Goal: Task Accomplishment & Management: Manage account settings

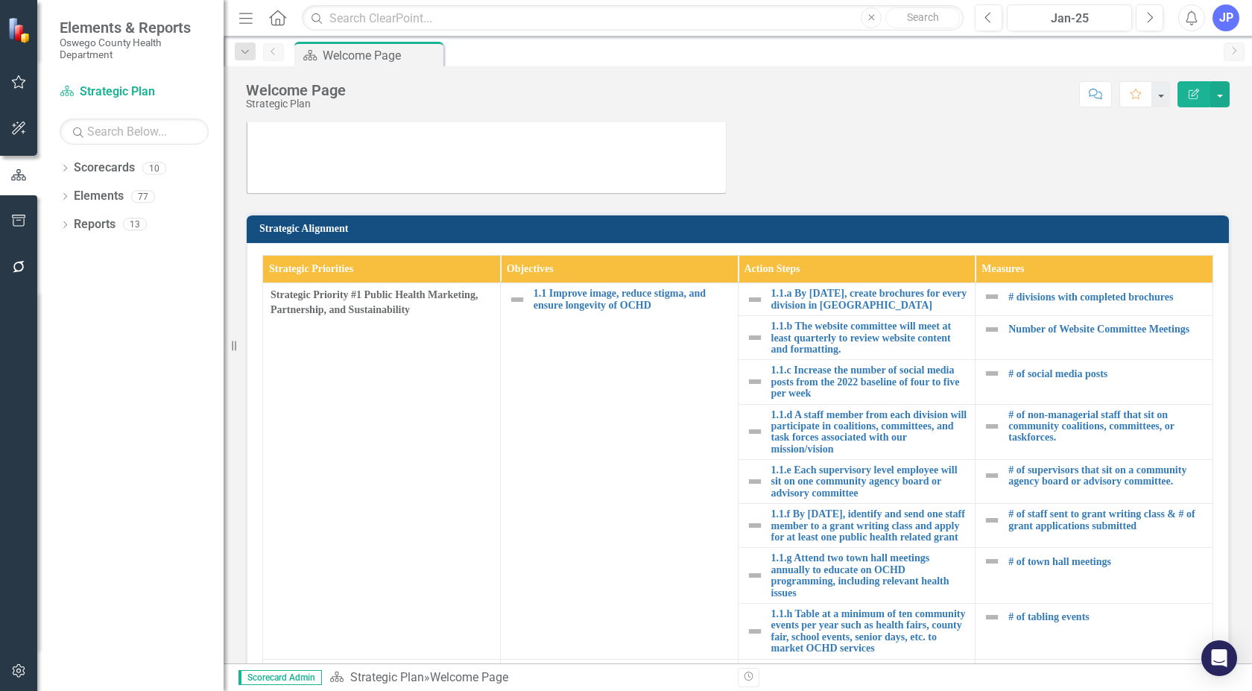
scroll to position [74, 0]
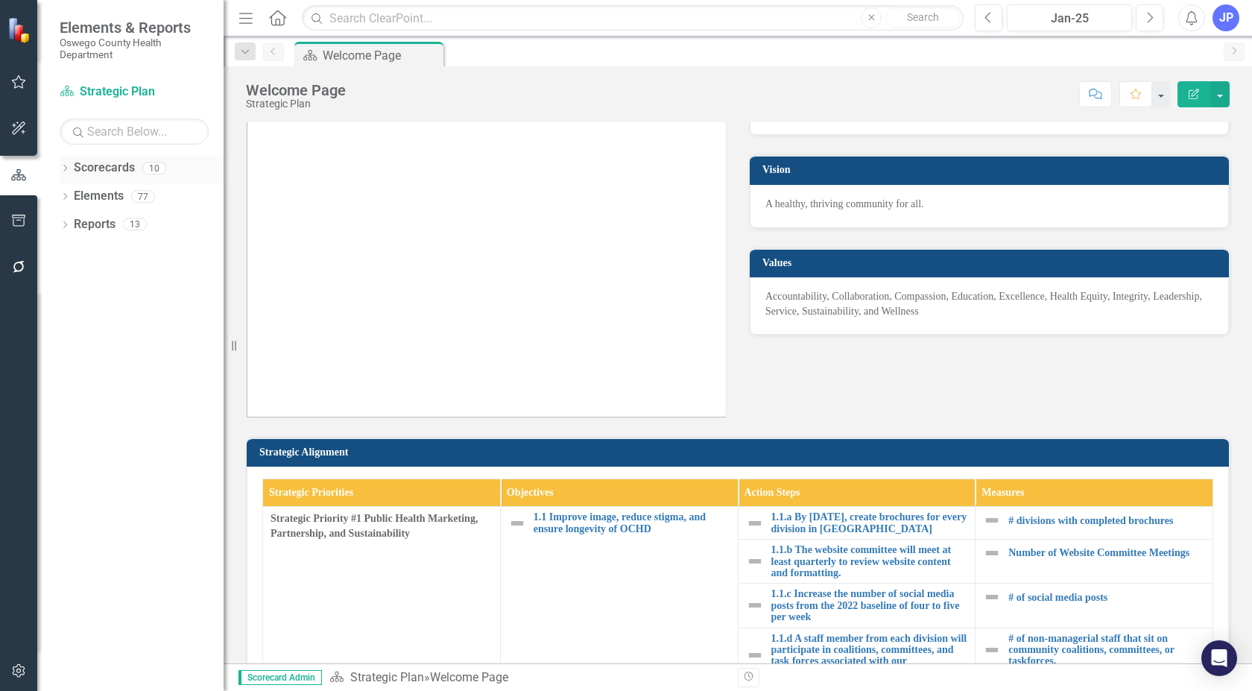
click at [94, 164] on link "Scorecards" at bounding box center [104, 167] width 61 height 17
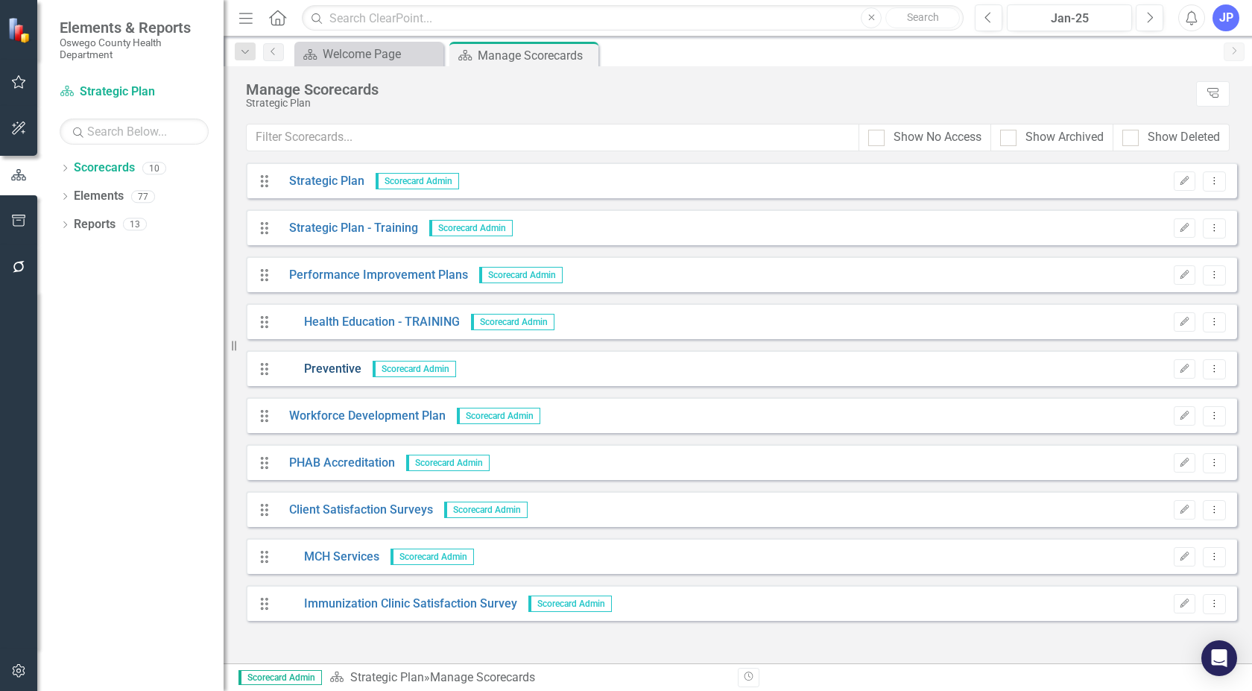
click at [324, 369] on link "Preventive" at bounding box center [319, 369] width 83 height 17
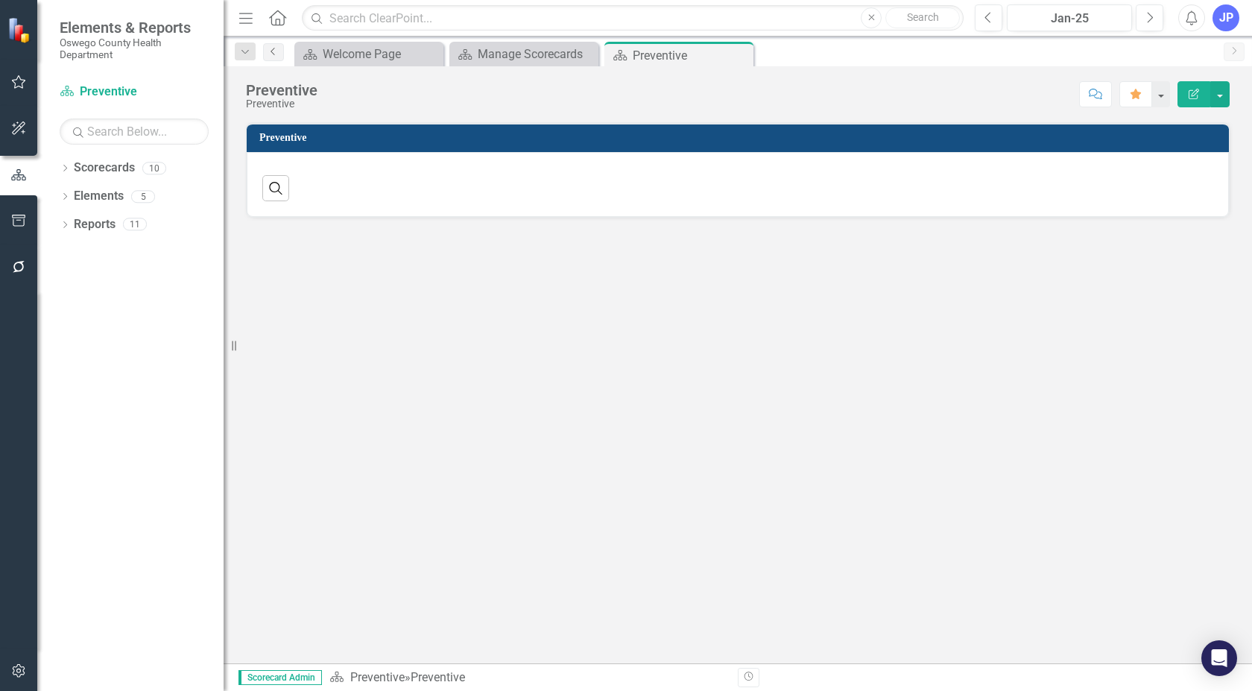
click at [273, 51] on icon "Previous" at bounding box center [273, 51] width 12 height 9
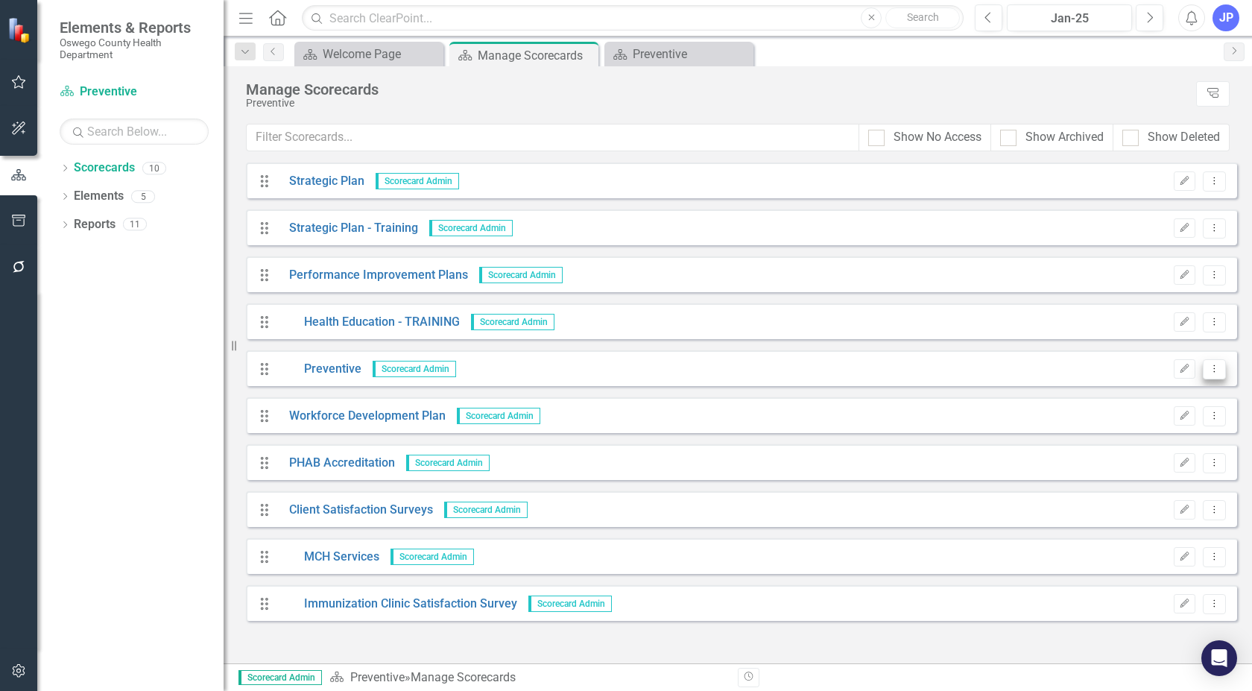
click at [1214, 372] on icon "Dropdown Menu" at bounding box center [1214, 369] width 13 height 10
click at [1141, 390] on link "Edit Edit Scorecard" at bounding box center [1142, 394] width 165 height 28
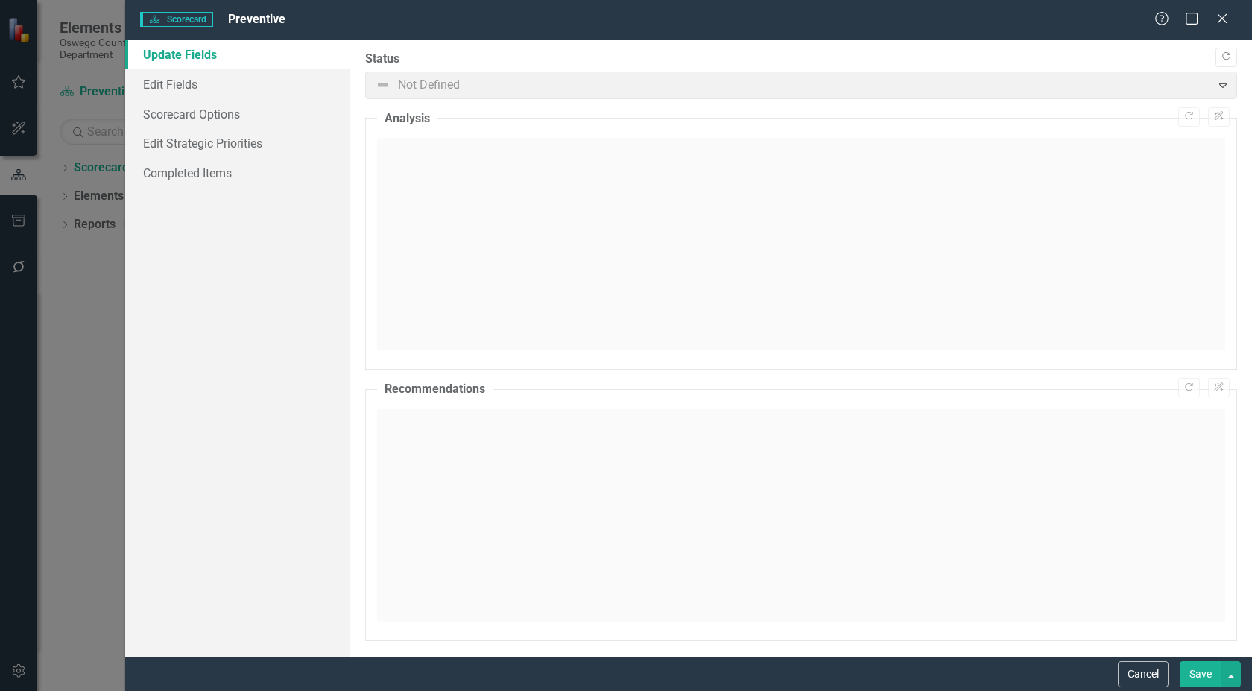
click at [1211, 20] on div "Help Maximize Close" at bounding box center [1195, 19] width 83 height 17
click at [1217, 16] on icon "Close" at bounding box center [1221, 18] width 19 height 14
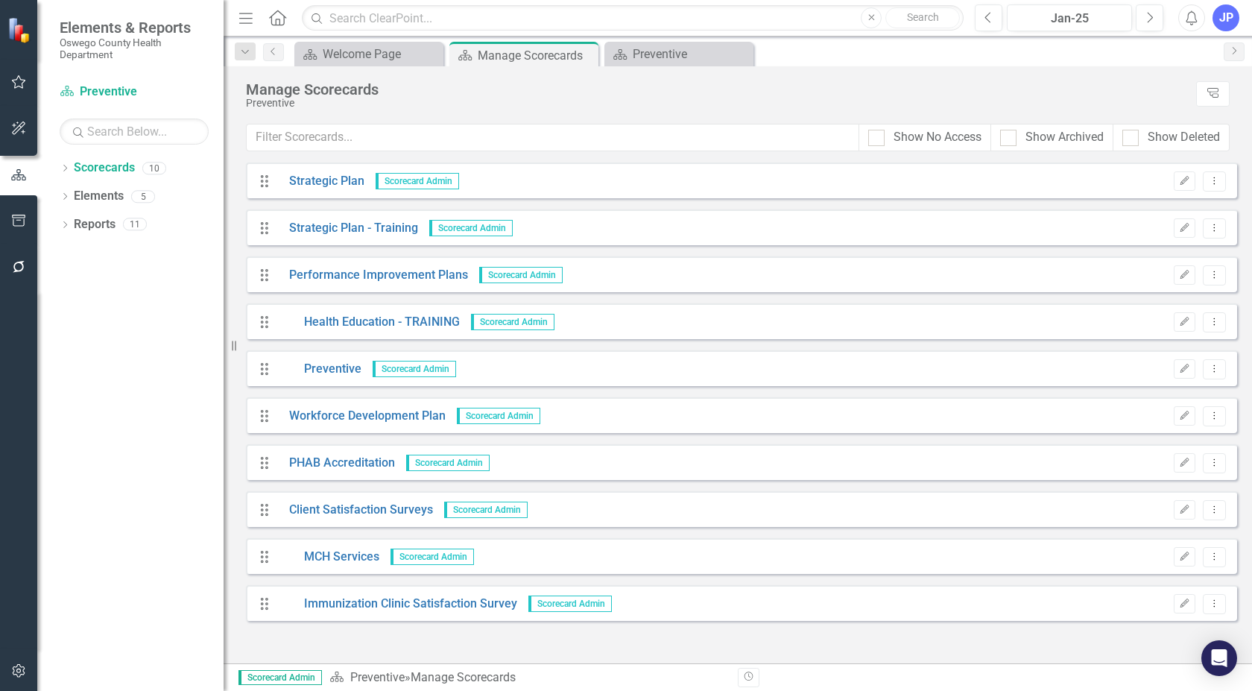
click at [264, 563] on icon "Drag" at bounding box center [264, 556] width 19 height 15
click at [372, 273] on link "Performance Improvement Plans" at bounding box center [373, 275] width 190 height 17
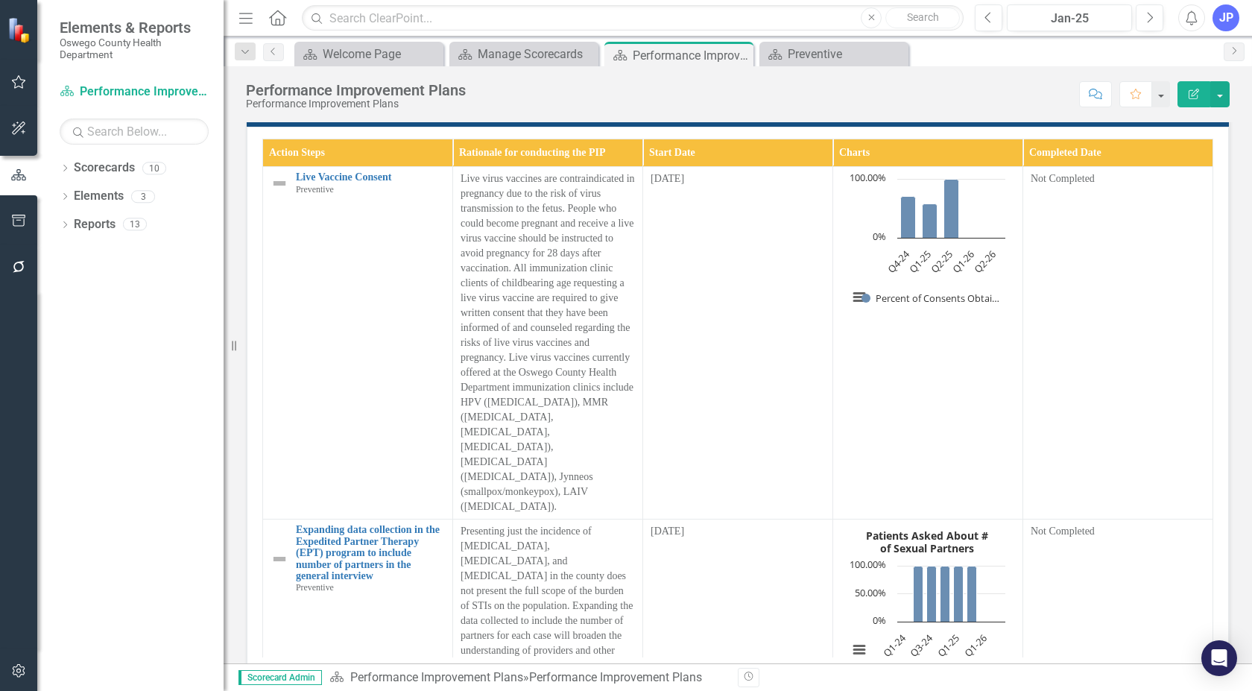
scroll to position [897, 0]
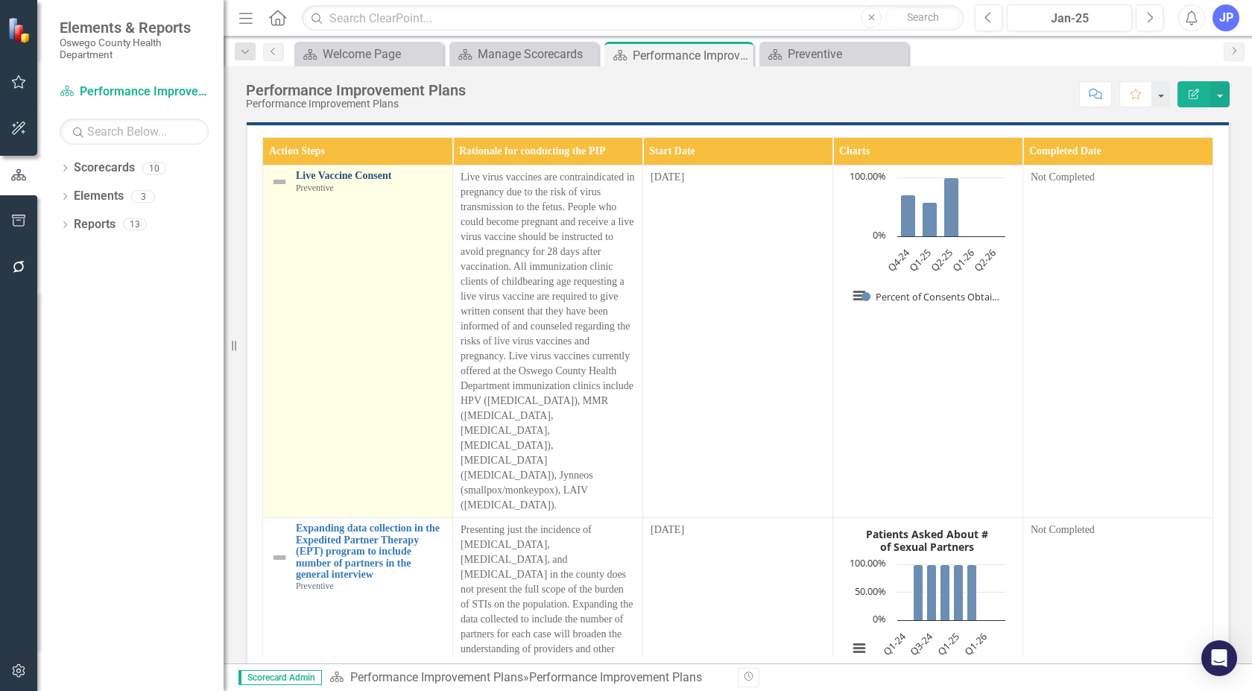
click at [326, 174] on link "Live Vaccine Consent" at bounding box center [370, 175] width 149 height 11
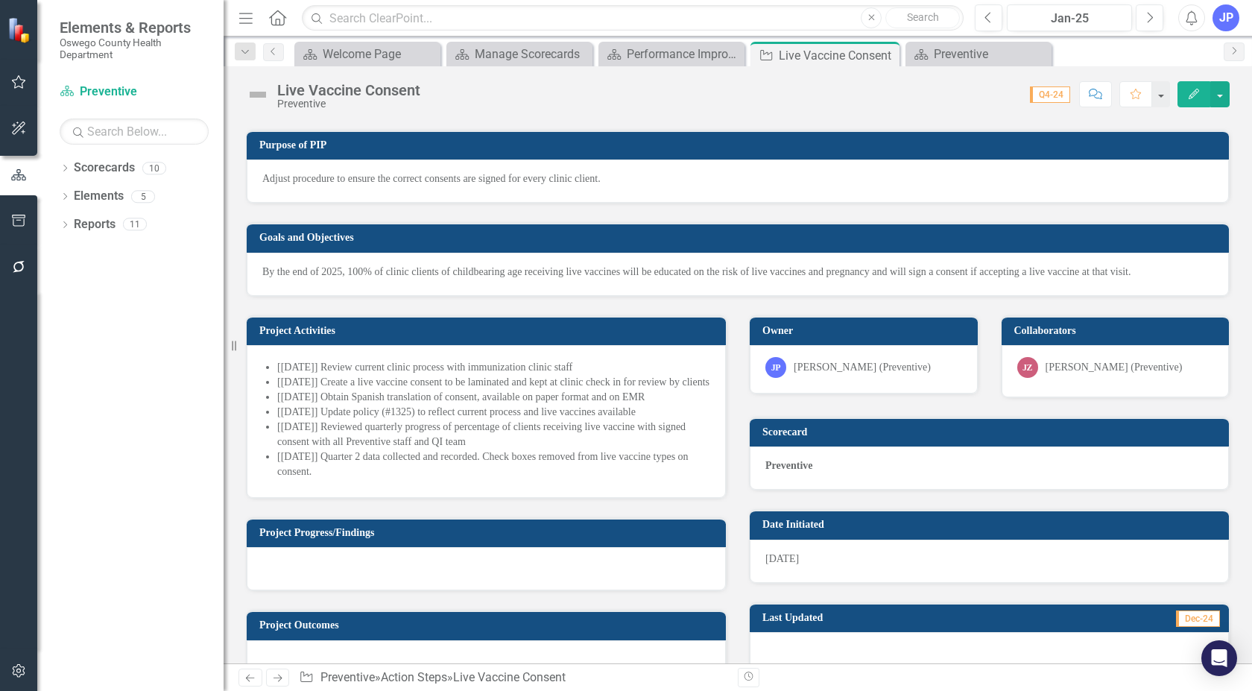
scroll to position [298, 0]
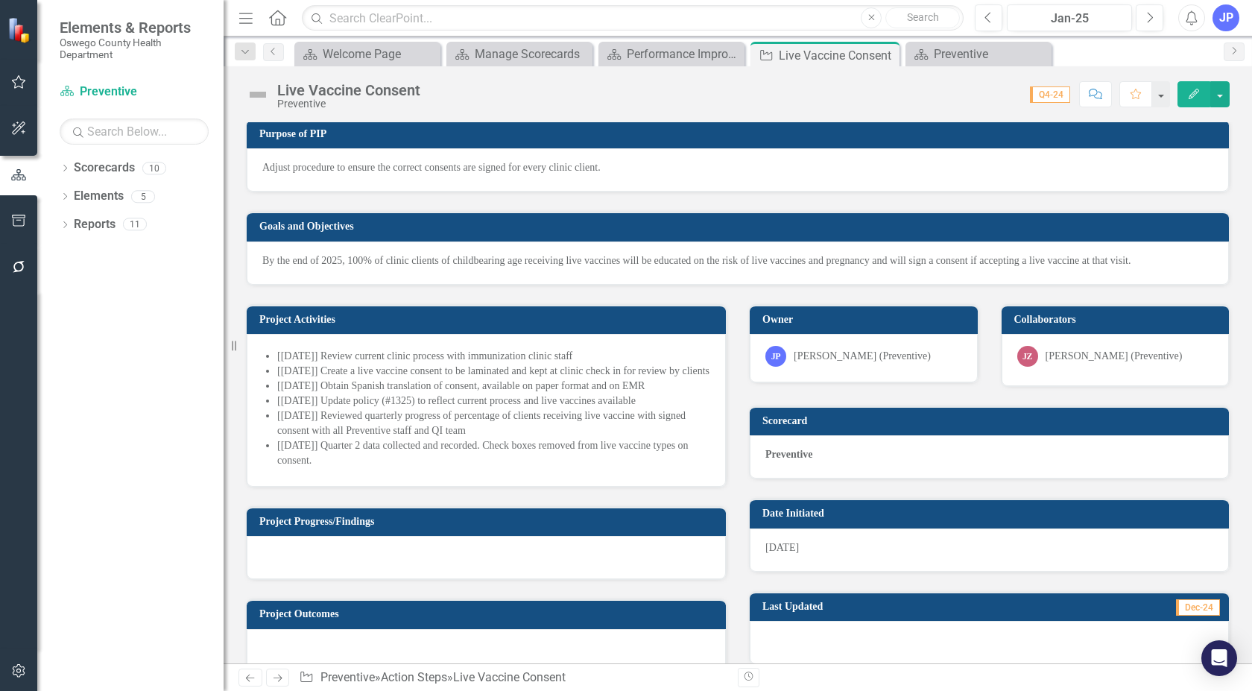
click at [1191, 87] on button "Edit" at bounding box center [1193, 94] width 33 height 26
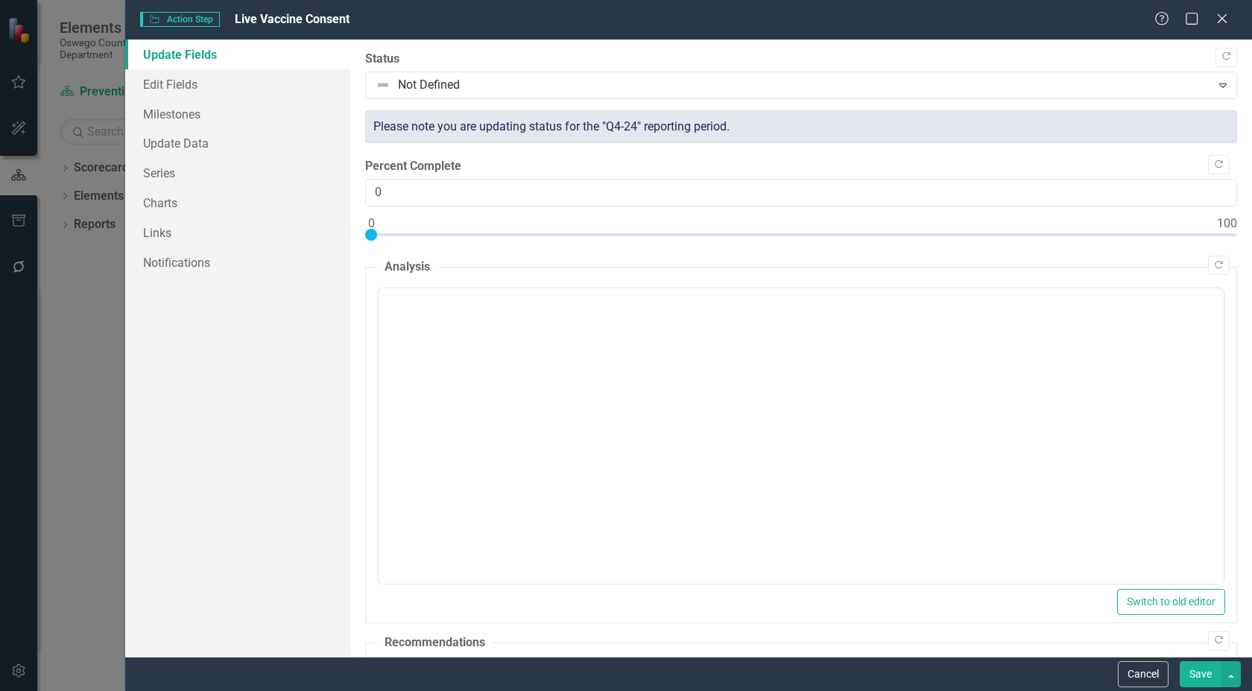
scroll to position [0, 0]
click at [1221, 13] on icon "Close" at bounding box center [1221, 18] width 19 height 14
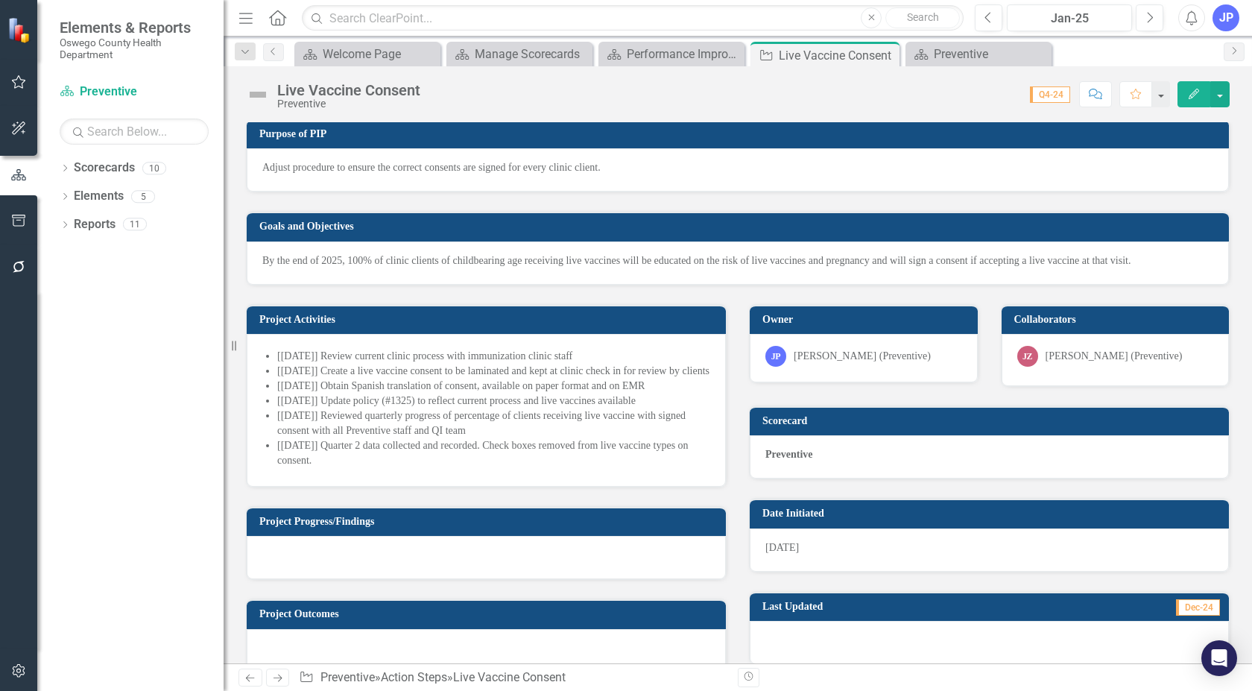
click at [329, 468] on li "[[DATE]] Quarter 2 data collected and recorded. Check boxes removed from live v…" at bounding box center [493, 453] width 433 height 30
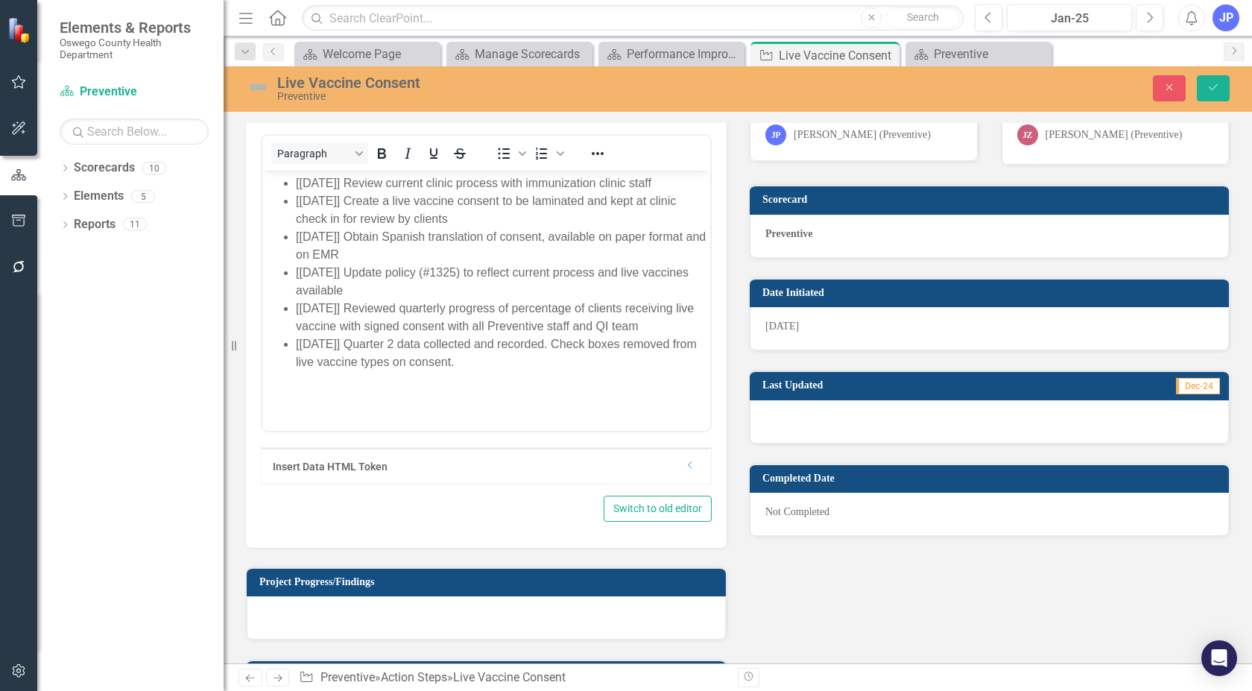
scroll to position [521, 0]
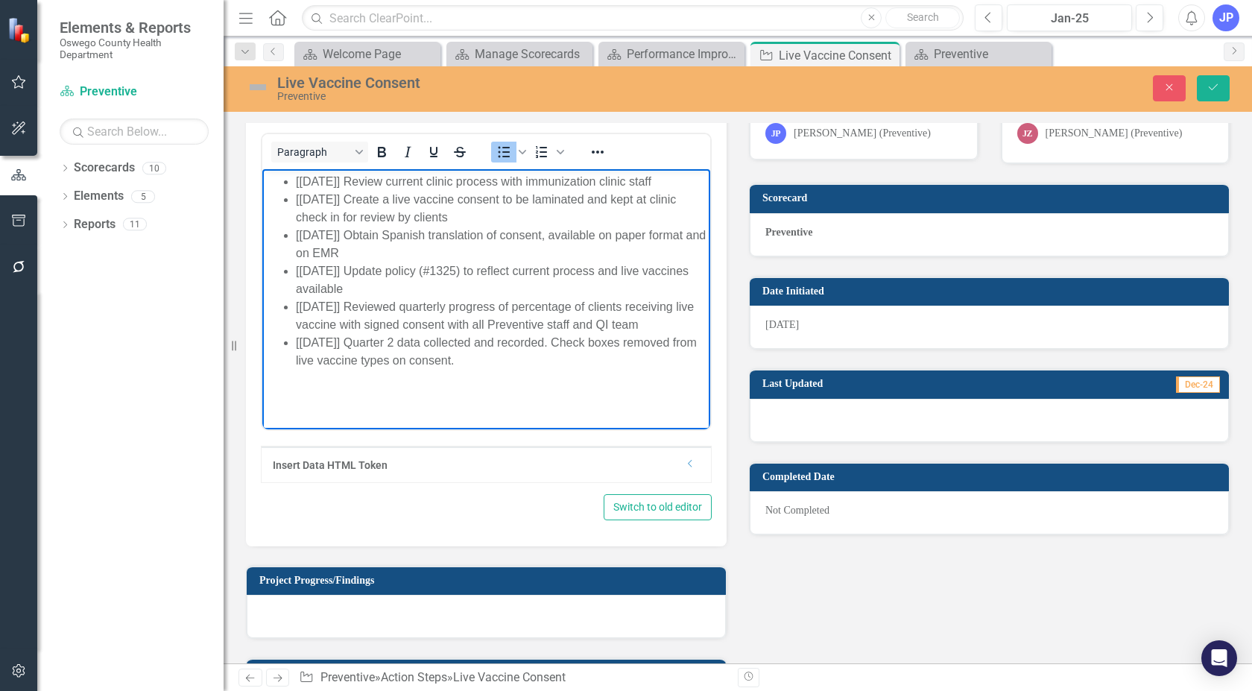
drag, startPoint x: 650, startPoint y: 322, endPoint x: 310, endPoint y: 315, distance: 339.8
click at [289, 312] on ul "[[DATE]] Review current clinic process with immunization clinic staff [[DATE]] …" at bounding box center [486, 270] width 440 height 197
copy li "[[DATE]] Reviewed quarterly progress of percentage of clients receiving live va…"
drag, startPoint x: 469, startPoint y: 370, endPoint x: 469, endPoint y: 360, distance: 9.7
click at [469, 369] on body "[[DATE]] Review current clinic process with immunization clinic staff [[DATE]] …" at bounding box center [486, 279] width 448 height 223
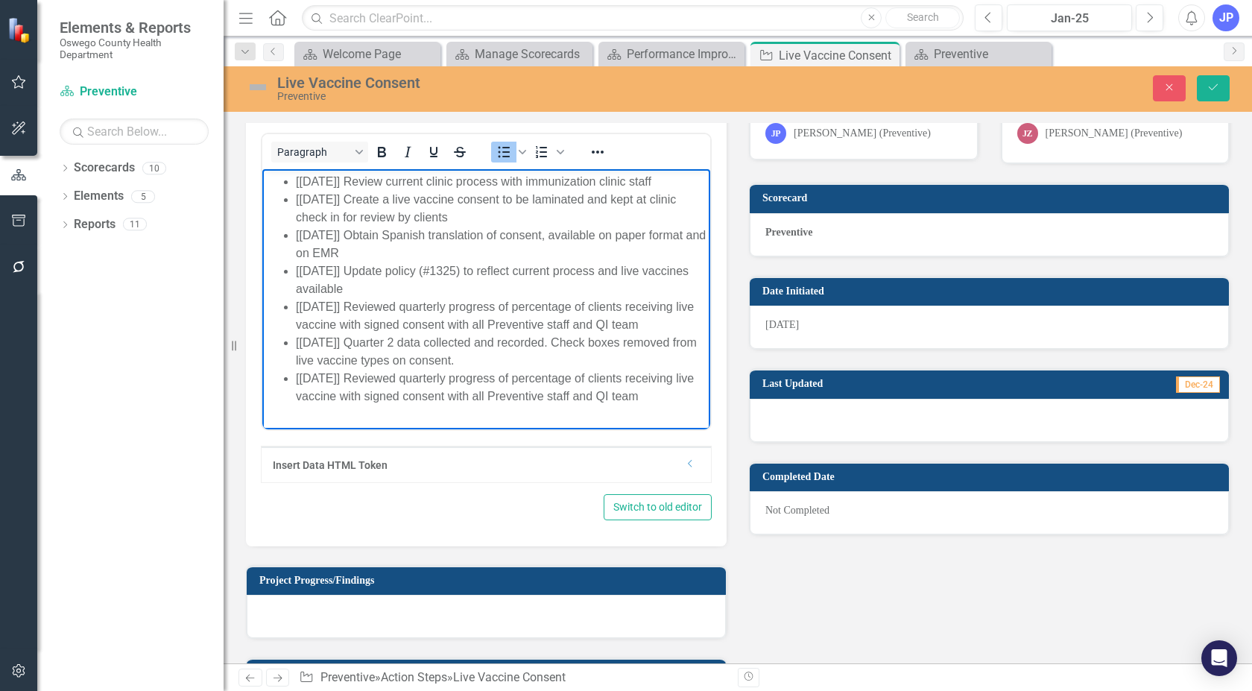
click at [302, 375] on li "[[DATE]] Reviewed quarterly progress of percentage of clients receiving live va…" at bounding box center [501, 387] width 410 height 36
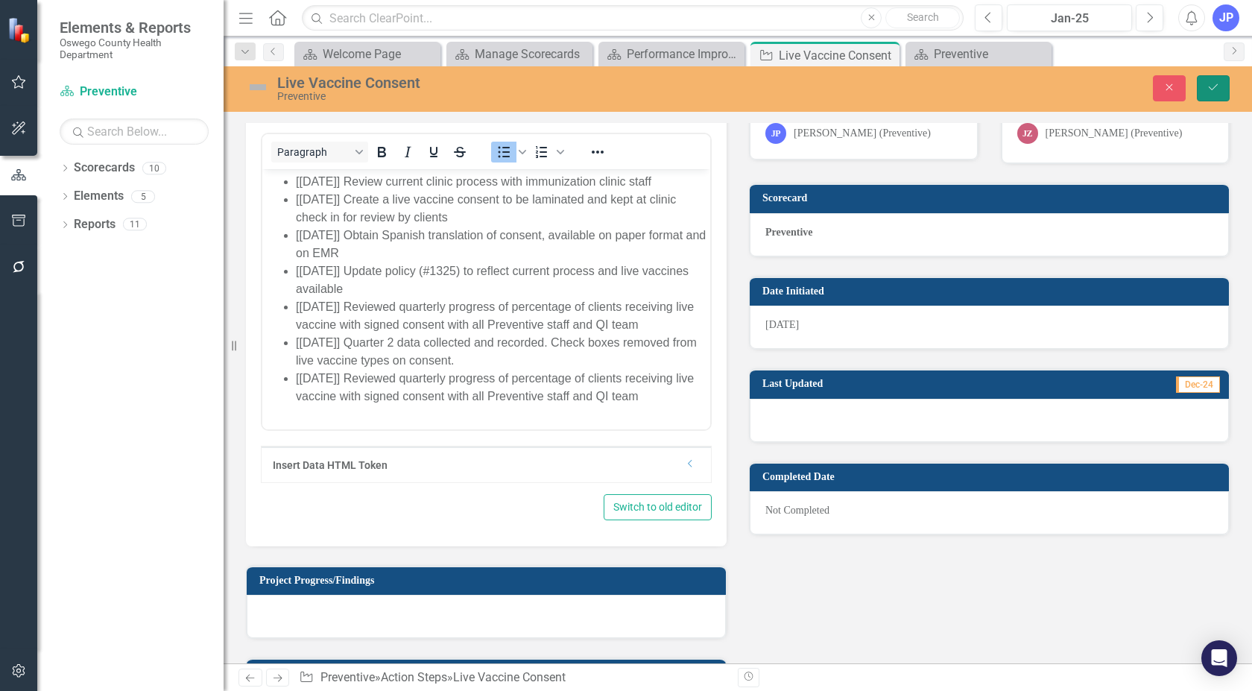
click at [1212, 91] on icon "Save" at bounding box center [1212, 87] width 13 height 10
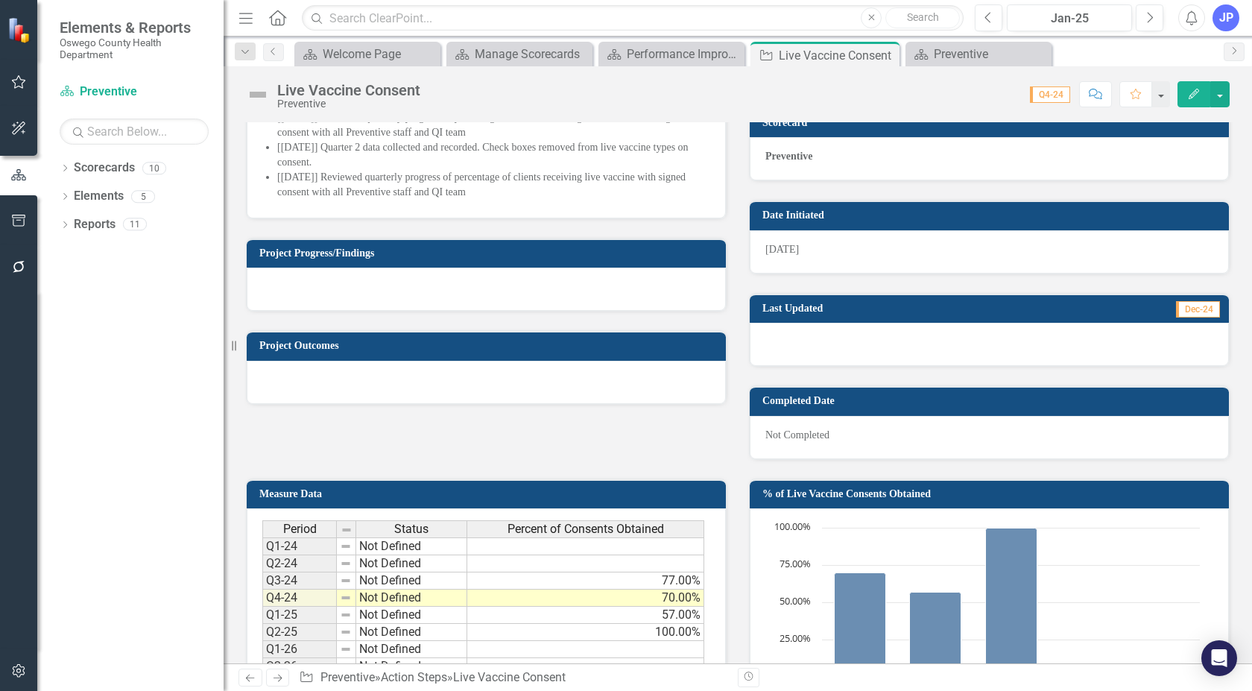
scroll to position [945, 0]
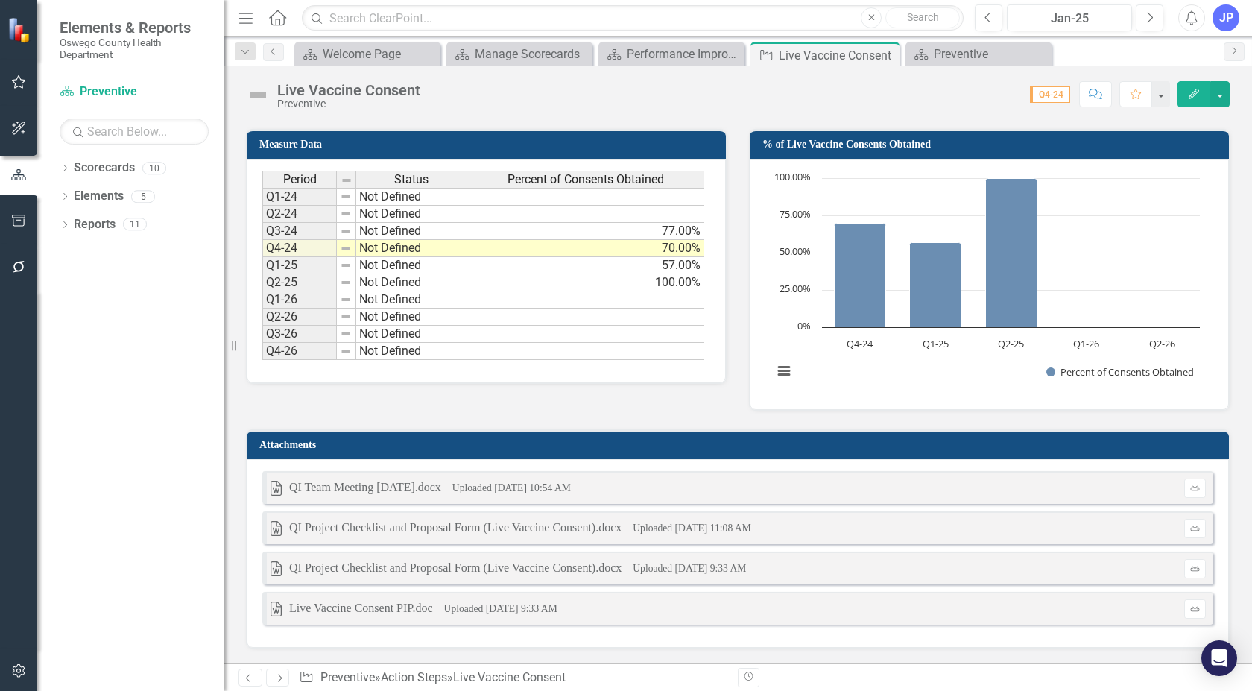
click at [670, 647] on div "Attachments Word QI Team Meeting [DATE].docx Uploaded [DATE] 10:54 AM Download …" at bounding box center [737, 538] width 983 height 219
click at [671, 647] on div "Word QI Team Meeting [DATE].docx Uploaded [DATE] 10:54 AM Download Word QI Proj…" at bounding box center [738, 553] width 982 height 188
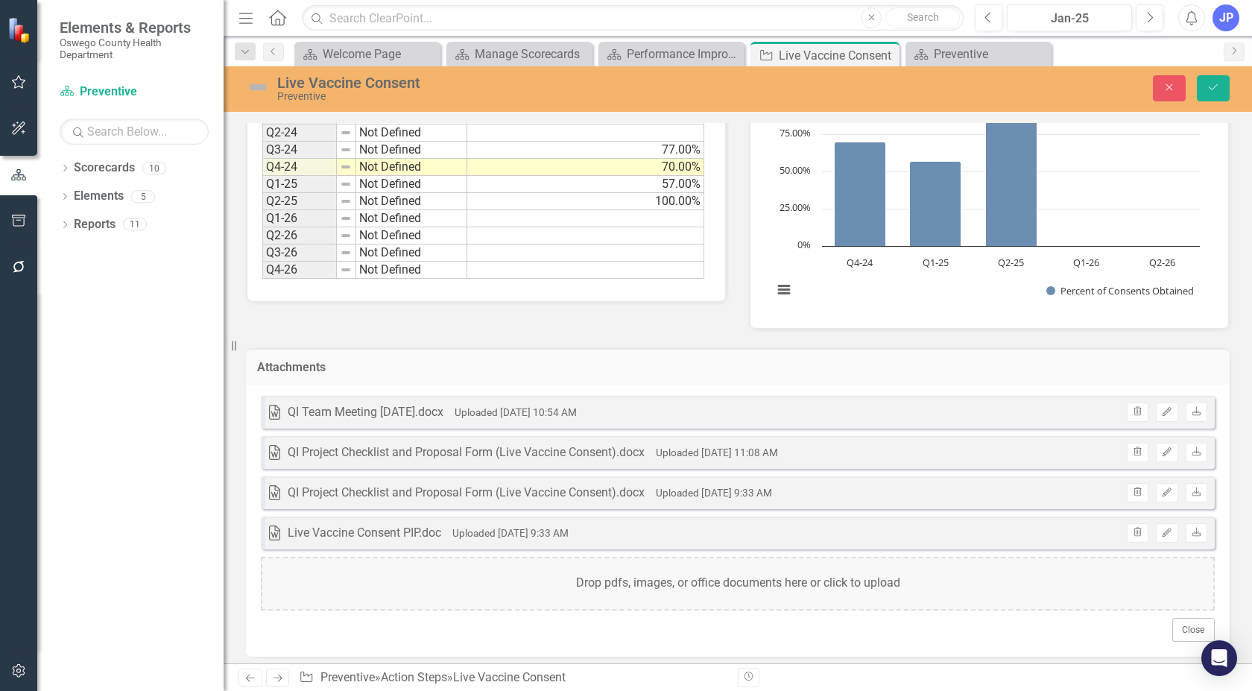
scroll to position [1036, 0]
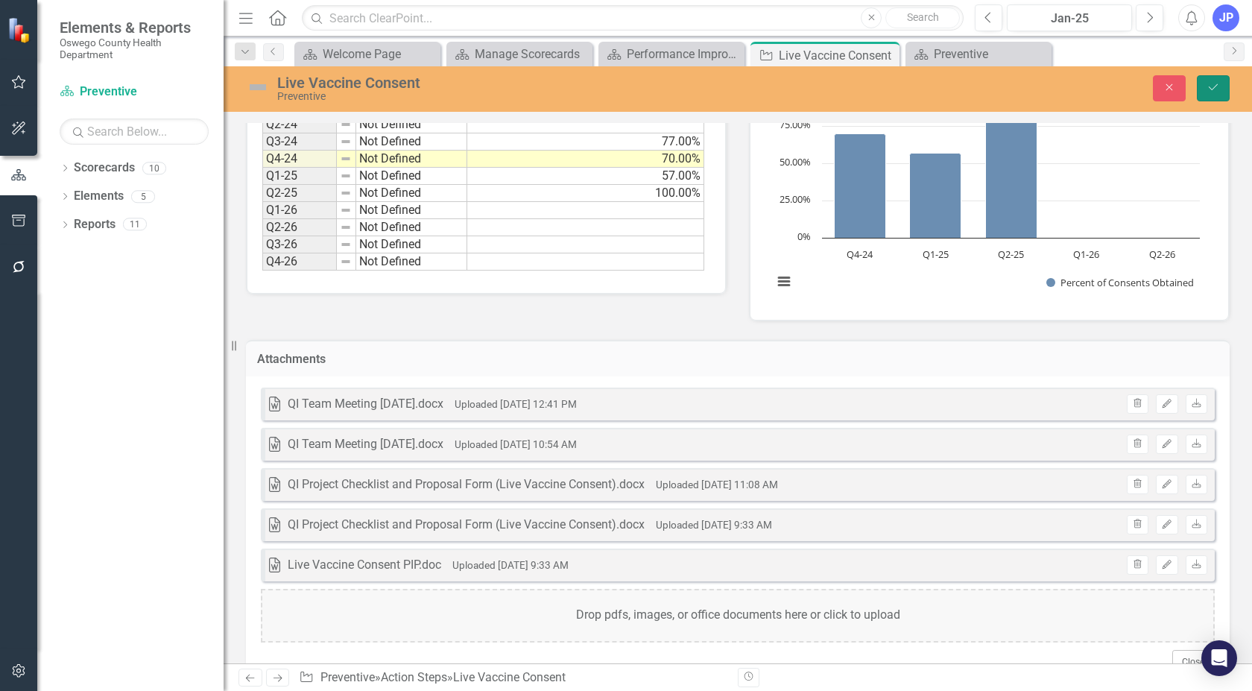
click at [1214, 78] on button "Save" at bounding box center [1212, 88] width 33 height 26
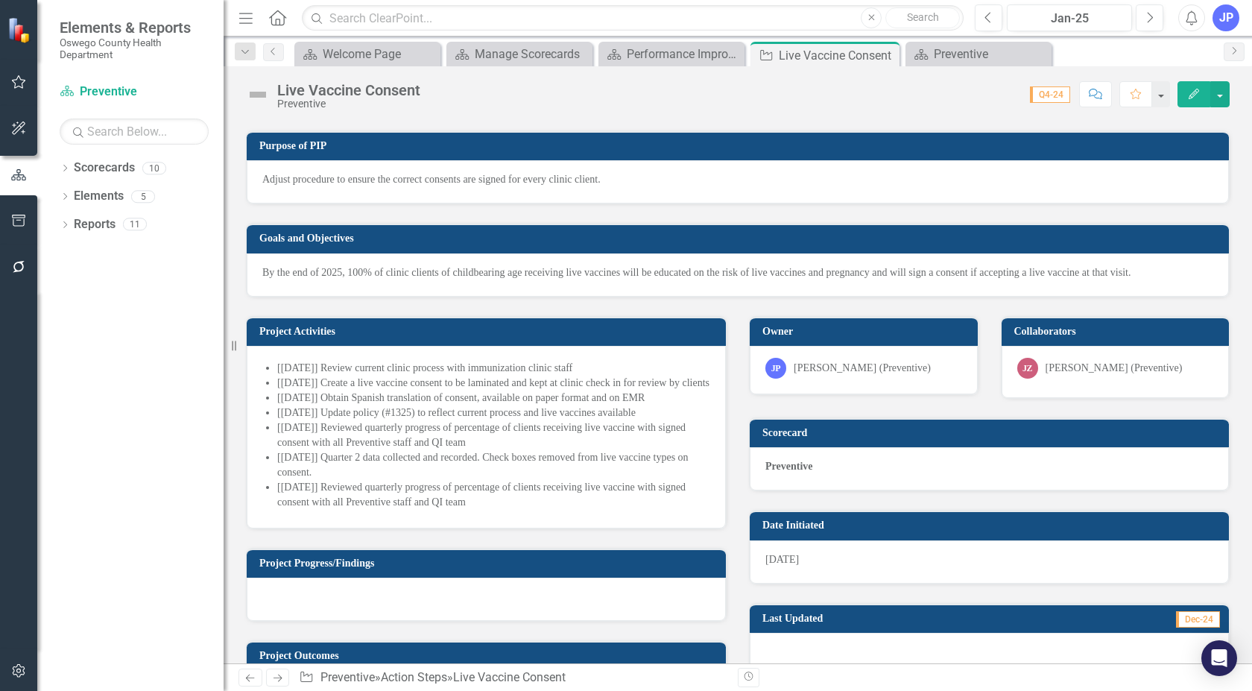
scroll to position [372, 0]
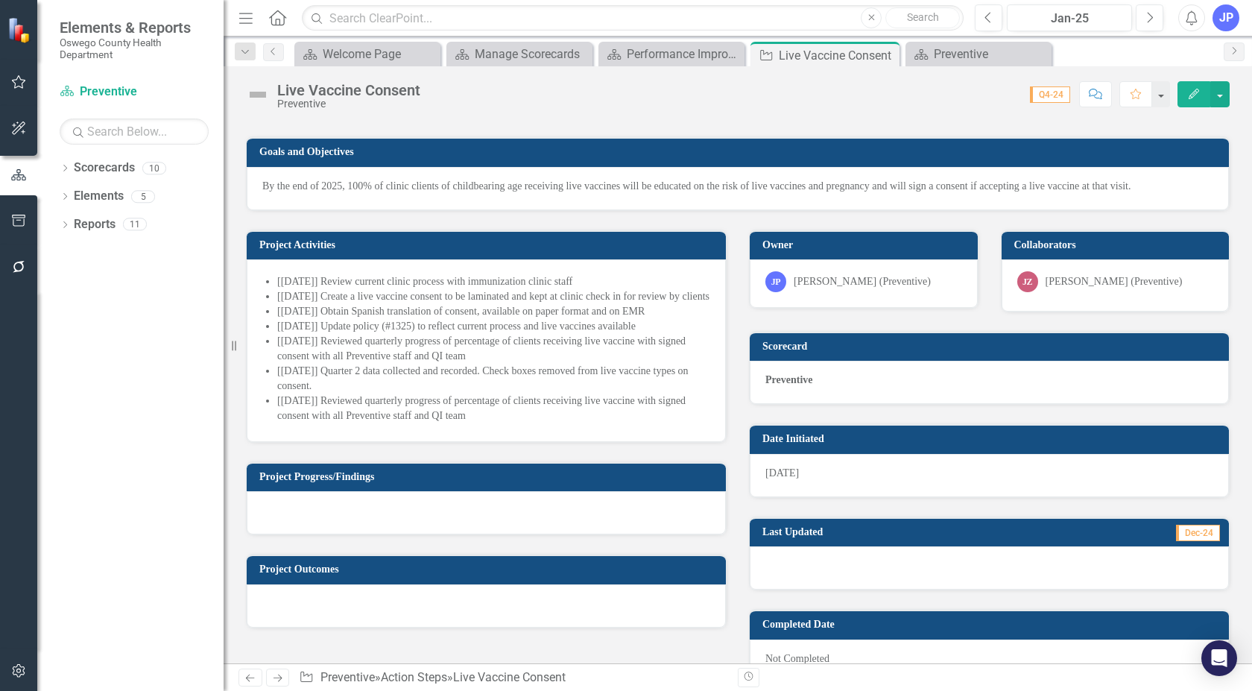
click at [315, 516] on div at bounding box center [486, 512] width 479 height 43
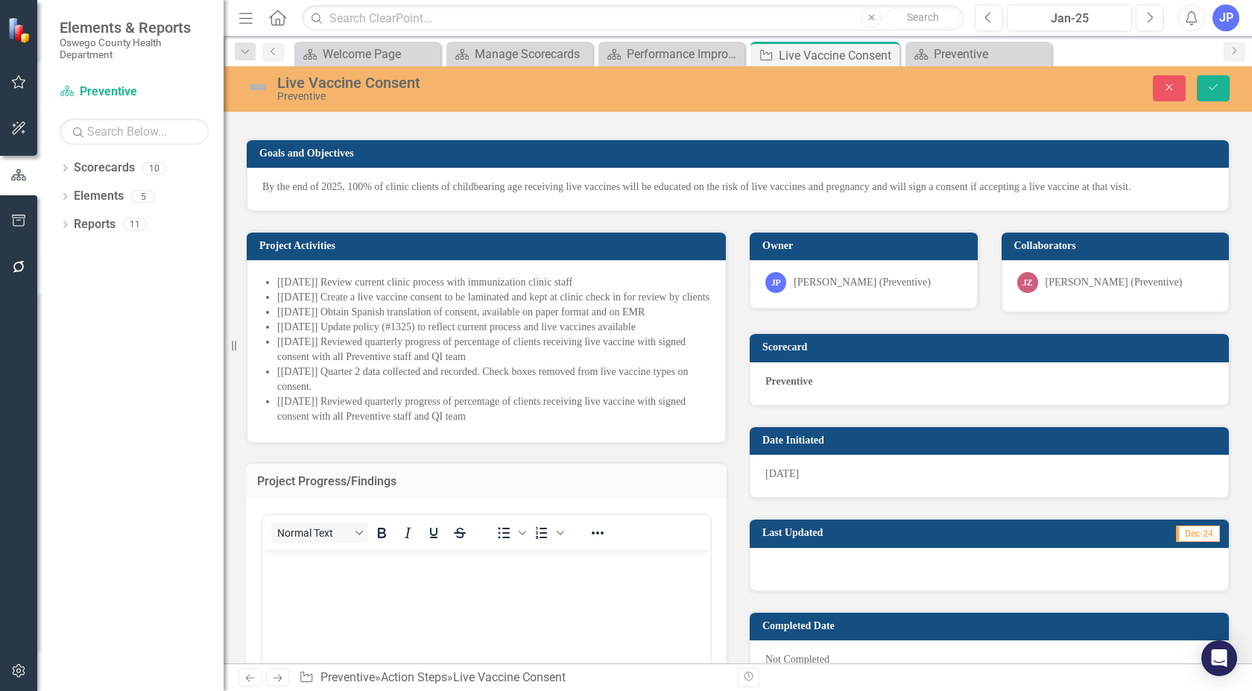
scroll to position [447, 0]
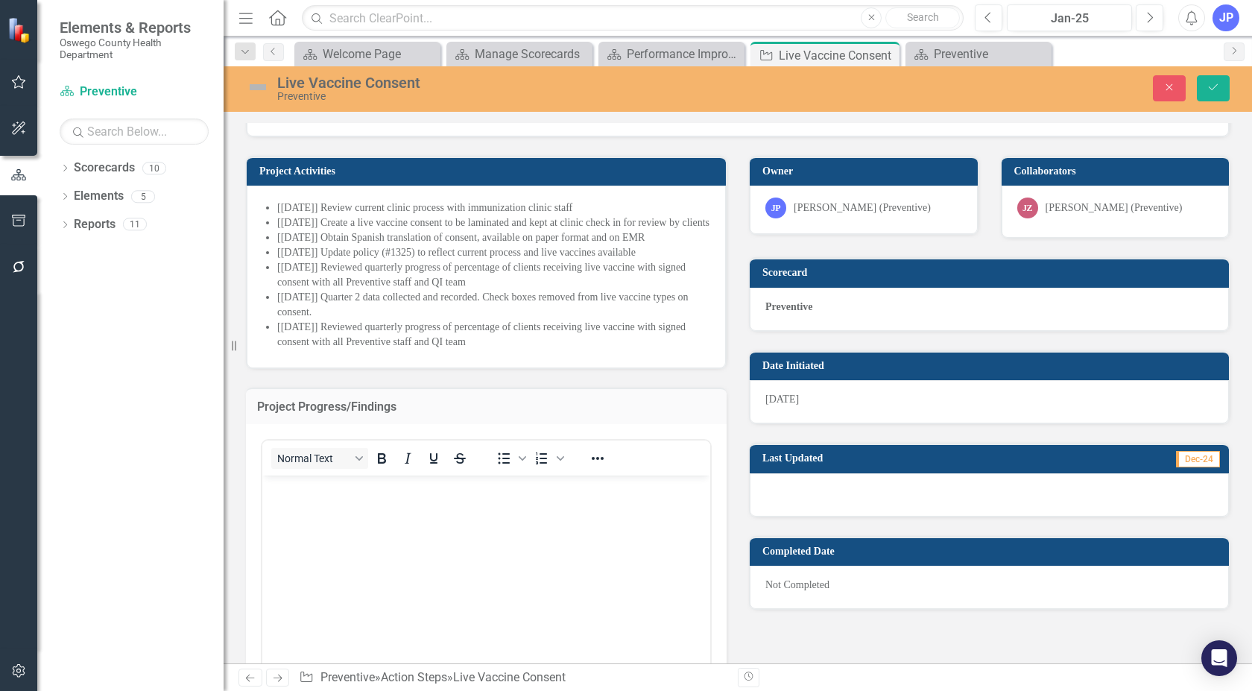
click at [306, 484] on p "Rich Text Area. Press ALT-0 for help." at bounding box center [486, 487] width 440 height 18
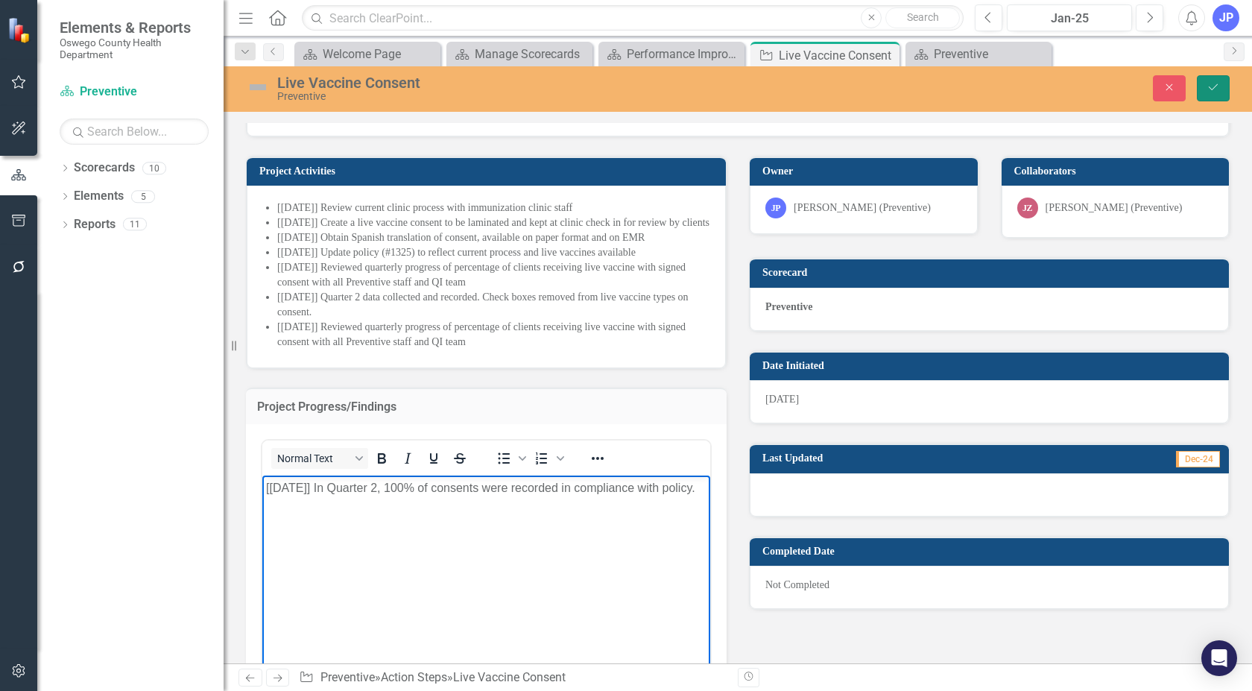
click at [1221, 80] on button "Save" at bounding box center [1212, 88] width 33 height 26
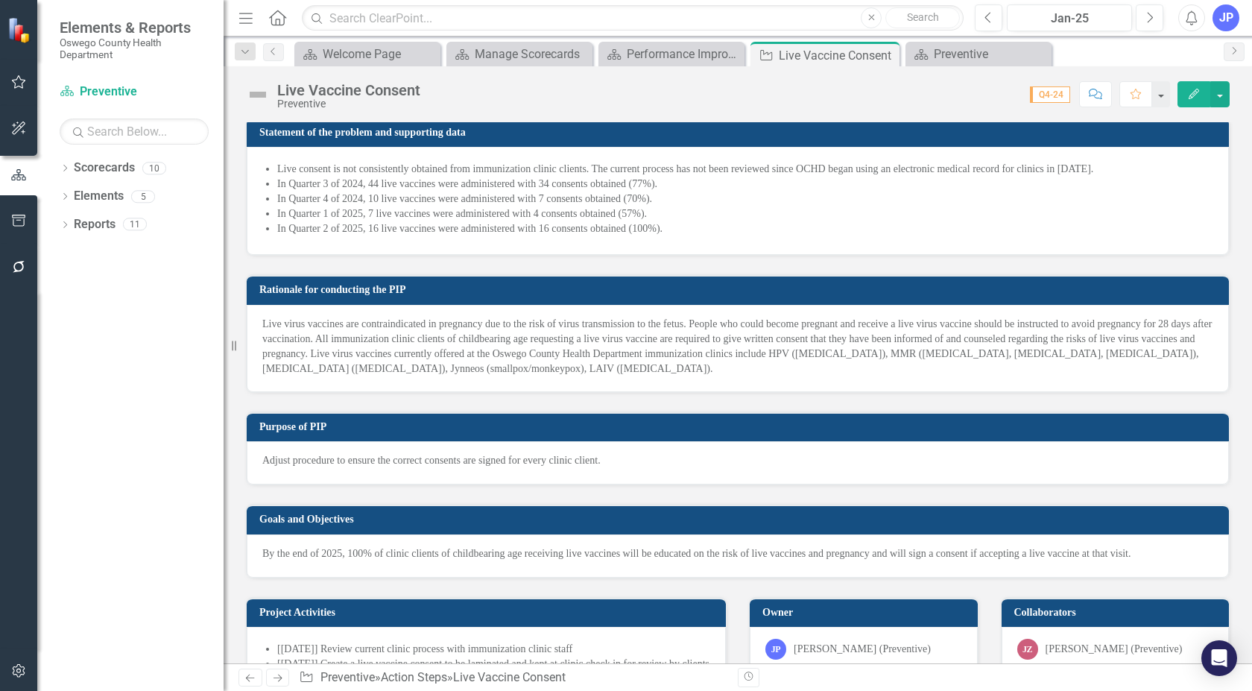
scroll to position [0, 0]
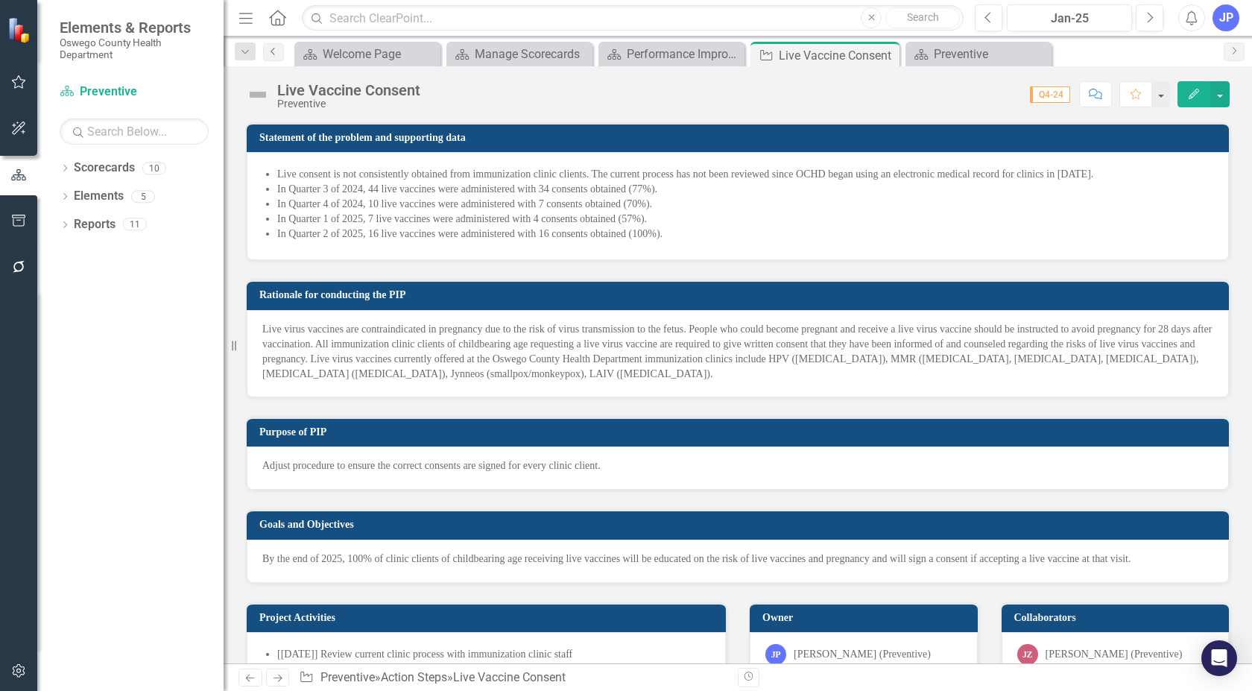
click at [271, 53] on icon "Previous" at bounding box center [273, 51] width 12 height 9
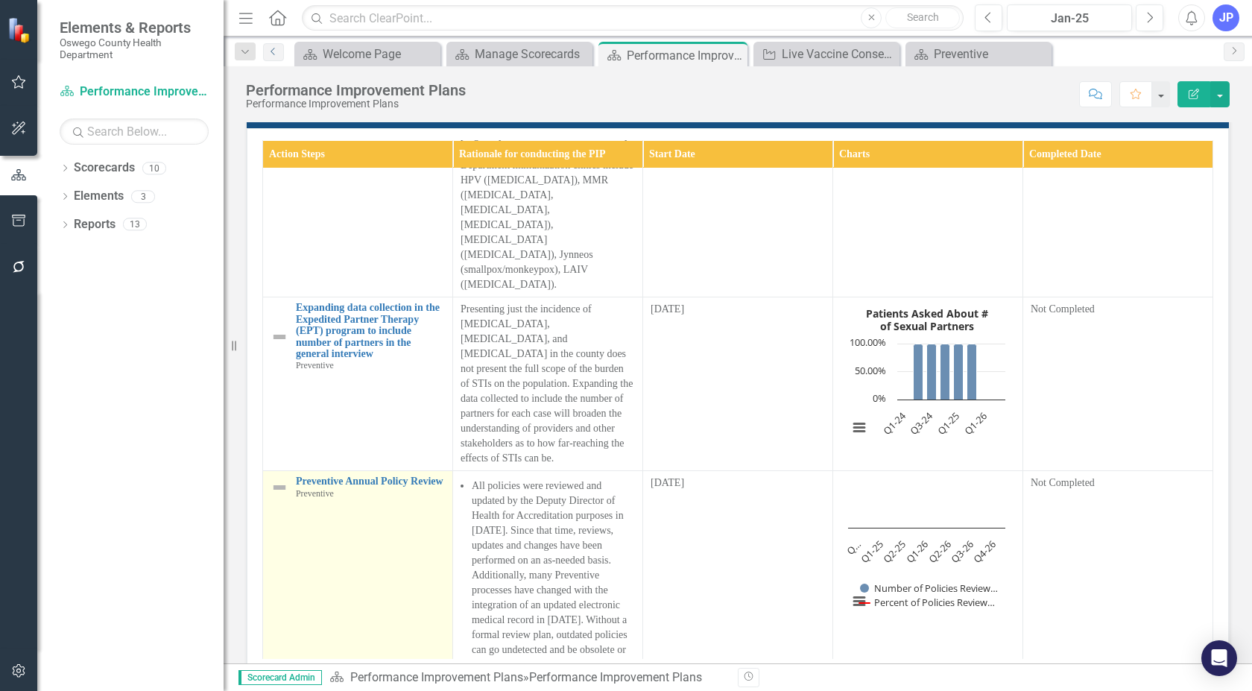
scroll to position [447, 0]
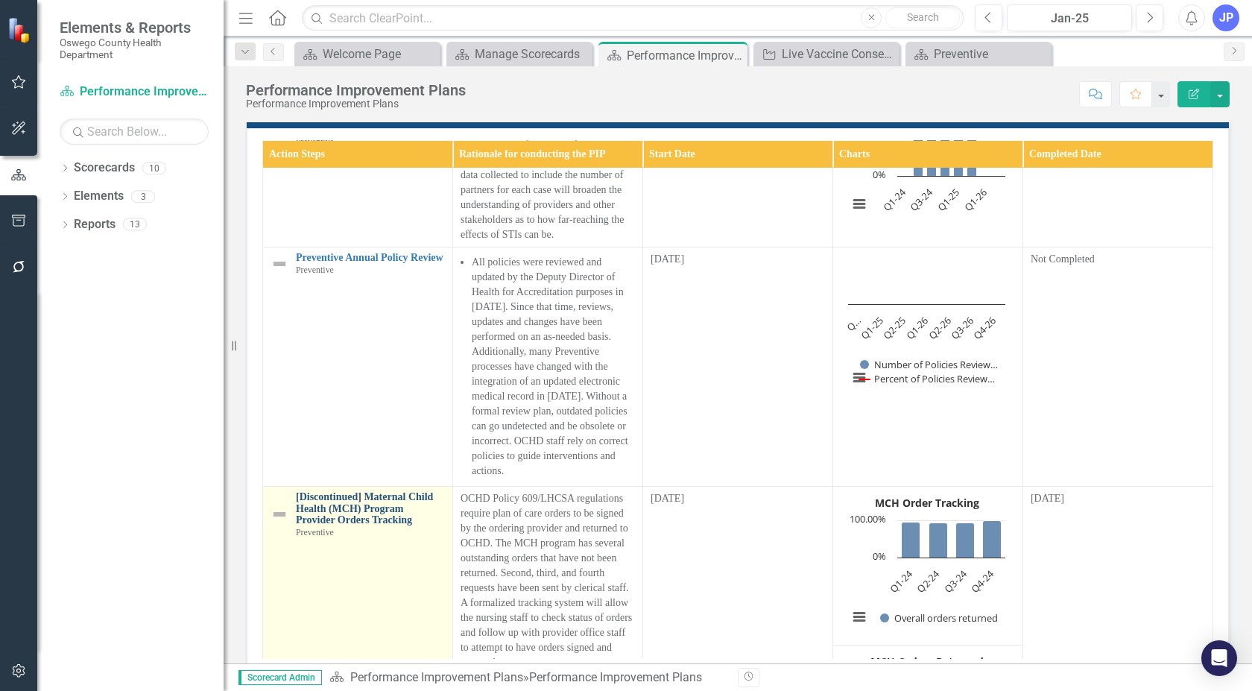
click at [369, 491] on link "[Discontinued] Maternal Child Health (MCH) Program Provider Orders Tracking" at bounding box center [370, 508] width 149 height 34
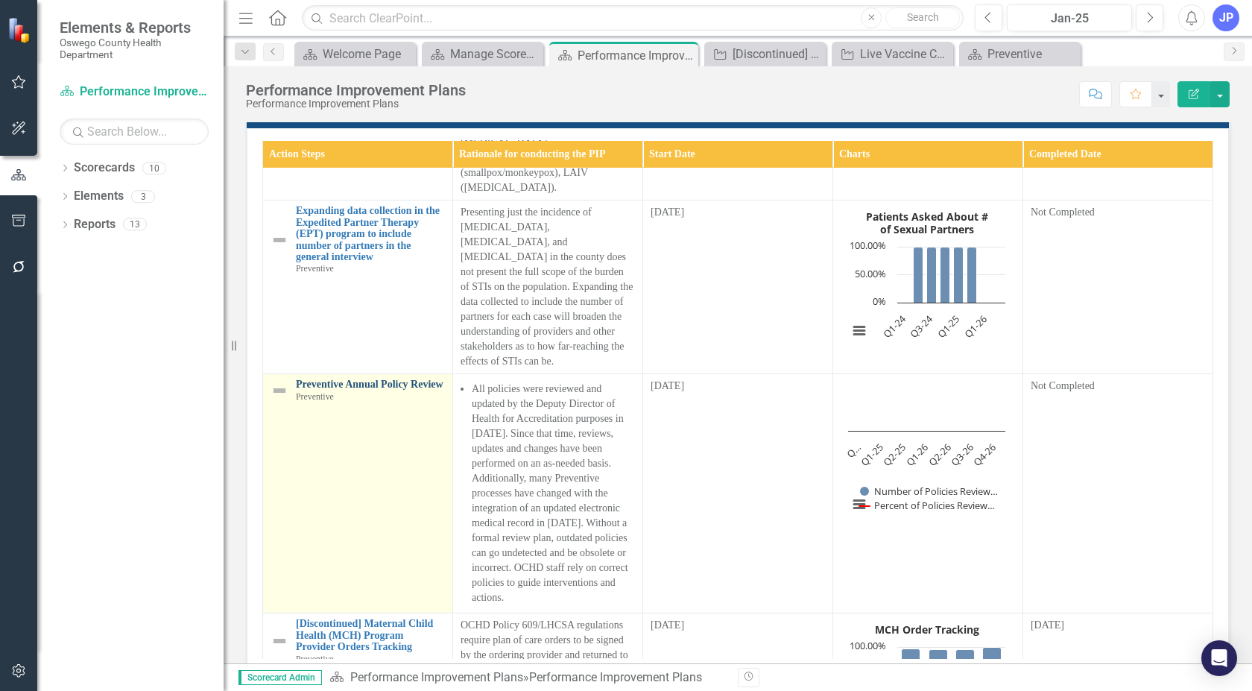
scroll to position [97, 0]
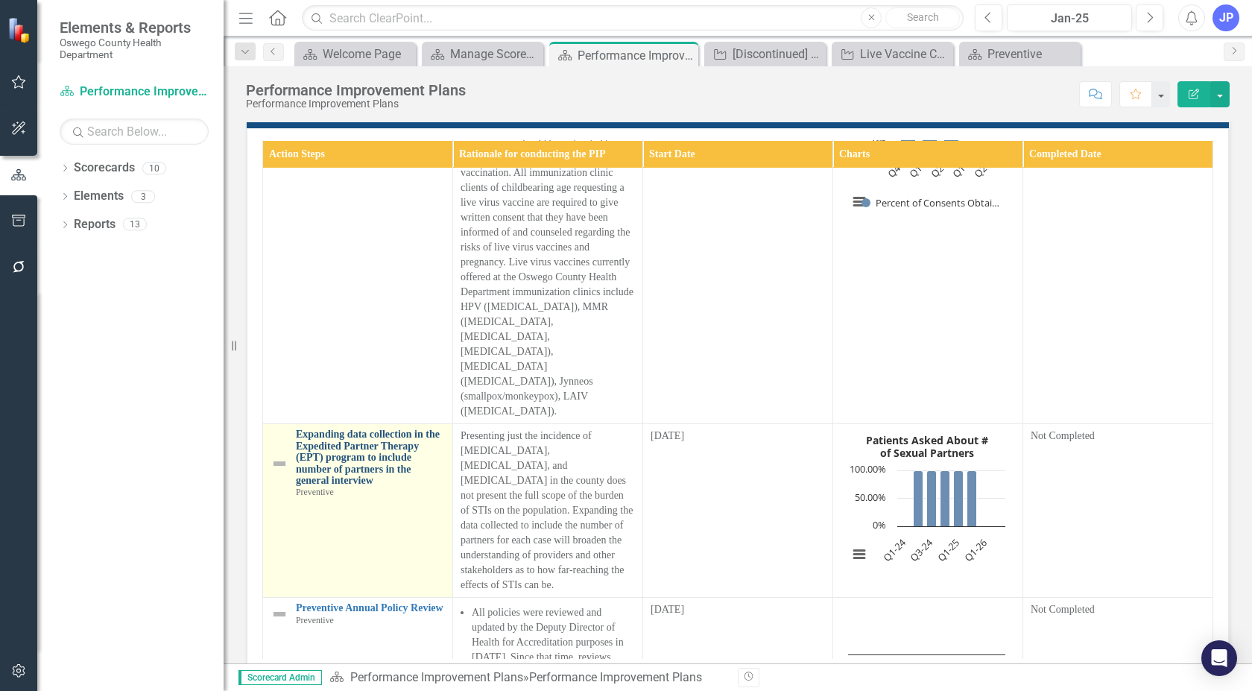
click at [355, 428] on link "Expanding data collection in the Expedited Partner Therapy (EPT) program to inc…" at bounding box center [370, 456] width 149 height 57
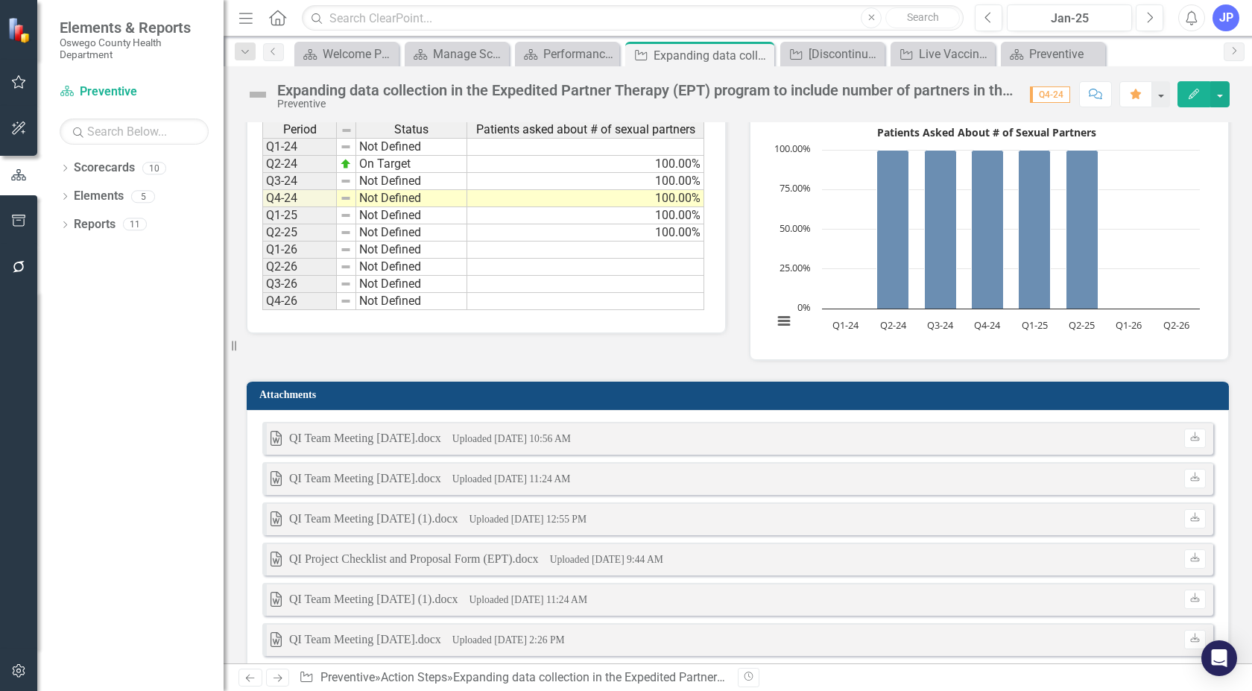
scroll to position [1387, 0]
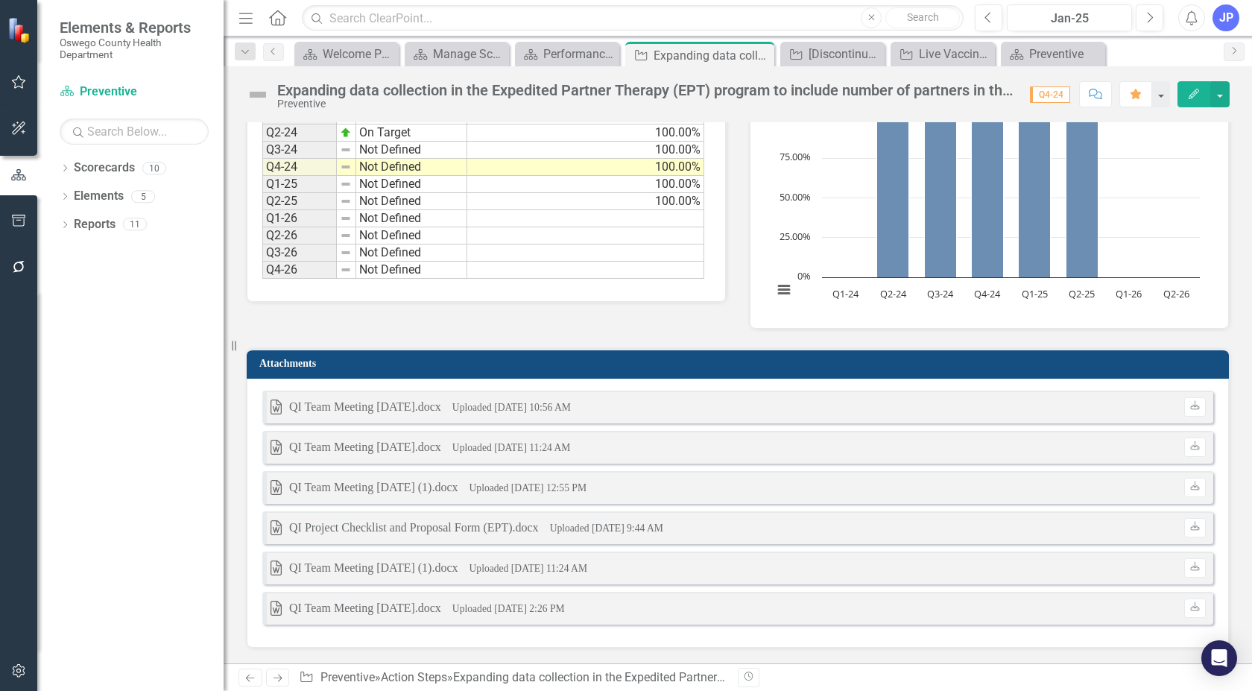
click at [583, 641] on div "Word QI Team Meeting [DATE].docx Uploaded [DATE] 10:56 AM Download Word QI Team…" at bounding box center [738, 512] width 982 height 269
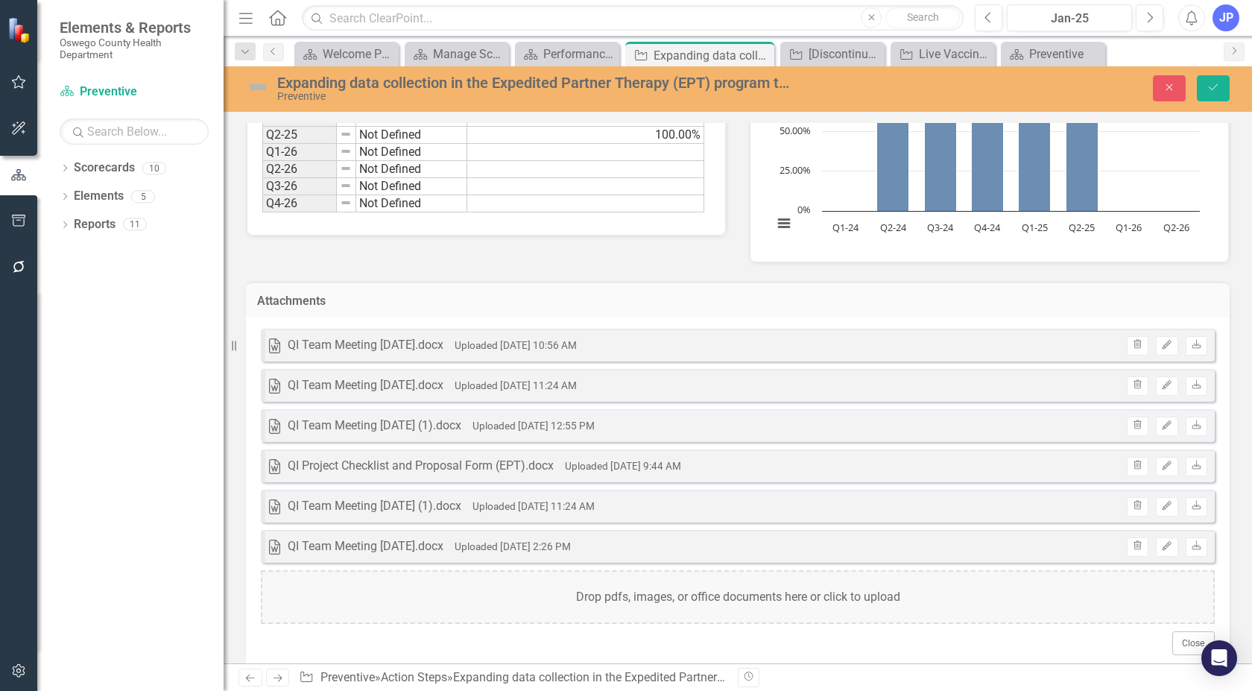
scroll to position [1442, 0]
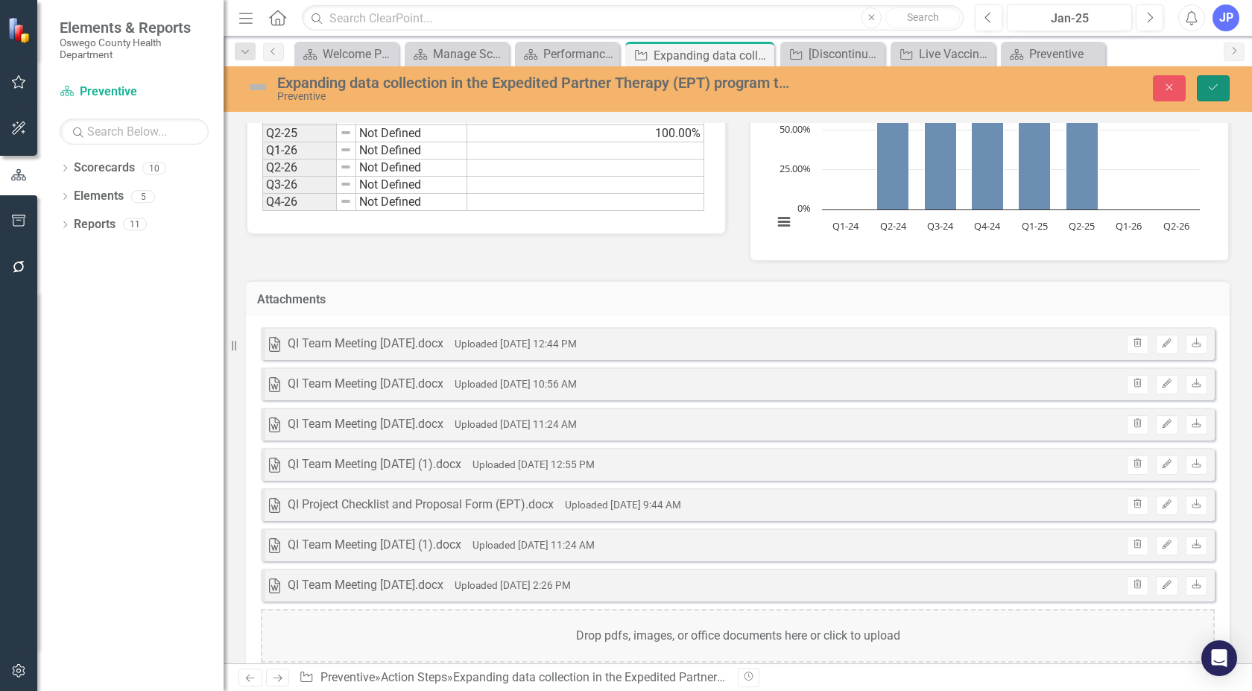
click at [1212, 86] on icon "Save" at bounding box center [1212, 87] width 13 height 10
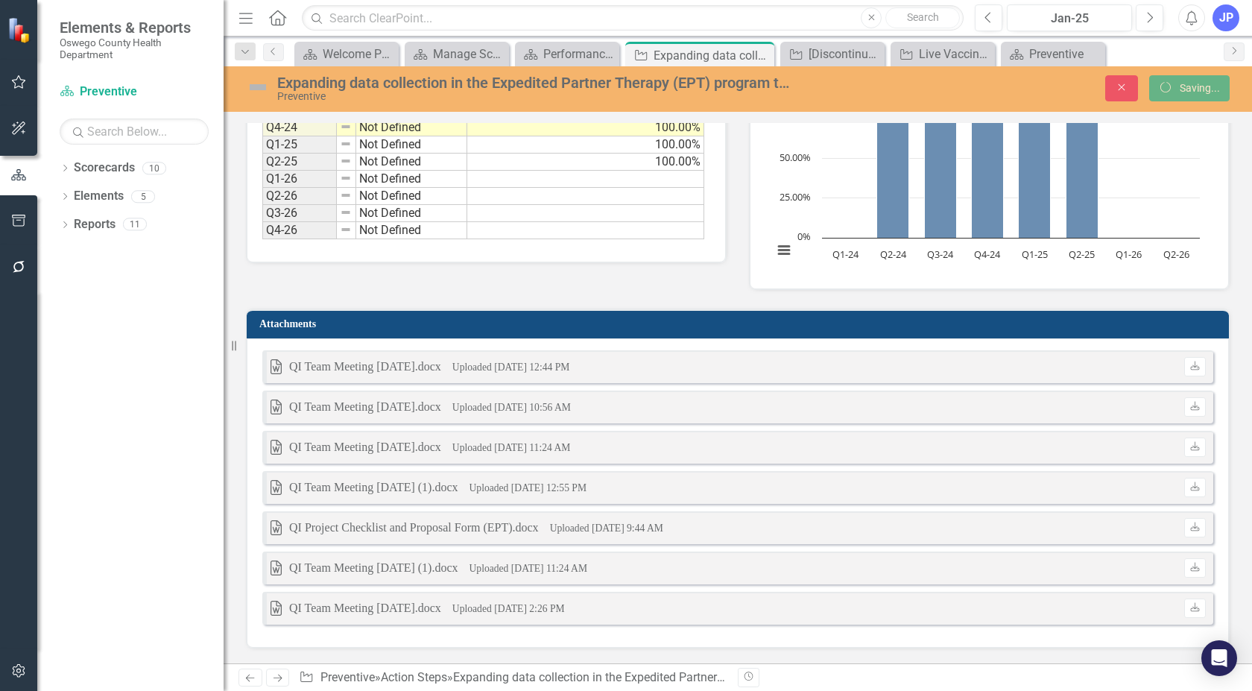
scroll to position [1428, 0]
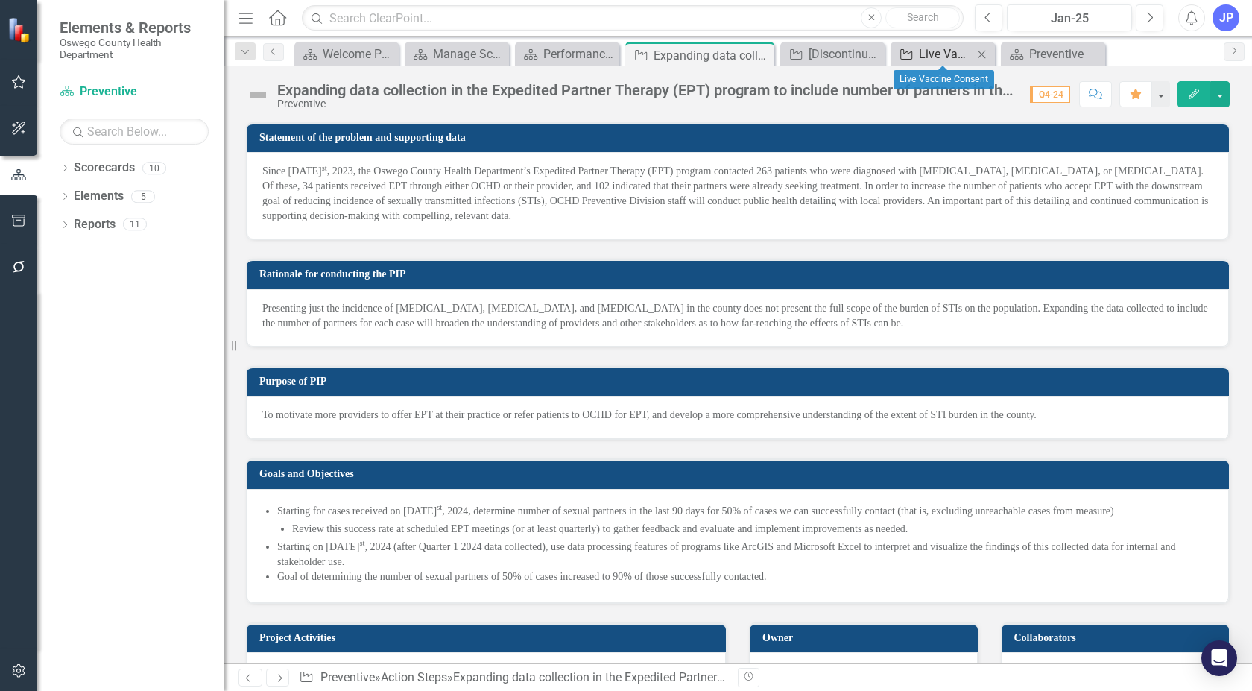
click at [928, 48] on div "Live Vaccine Consent" at bounding box center [946, 54] width 54 height 19
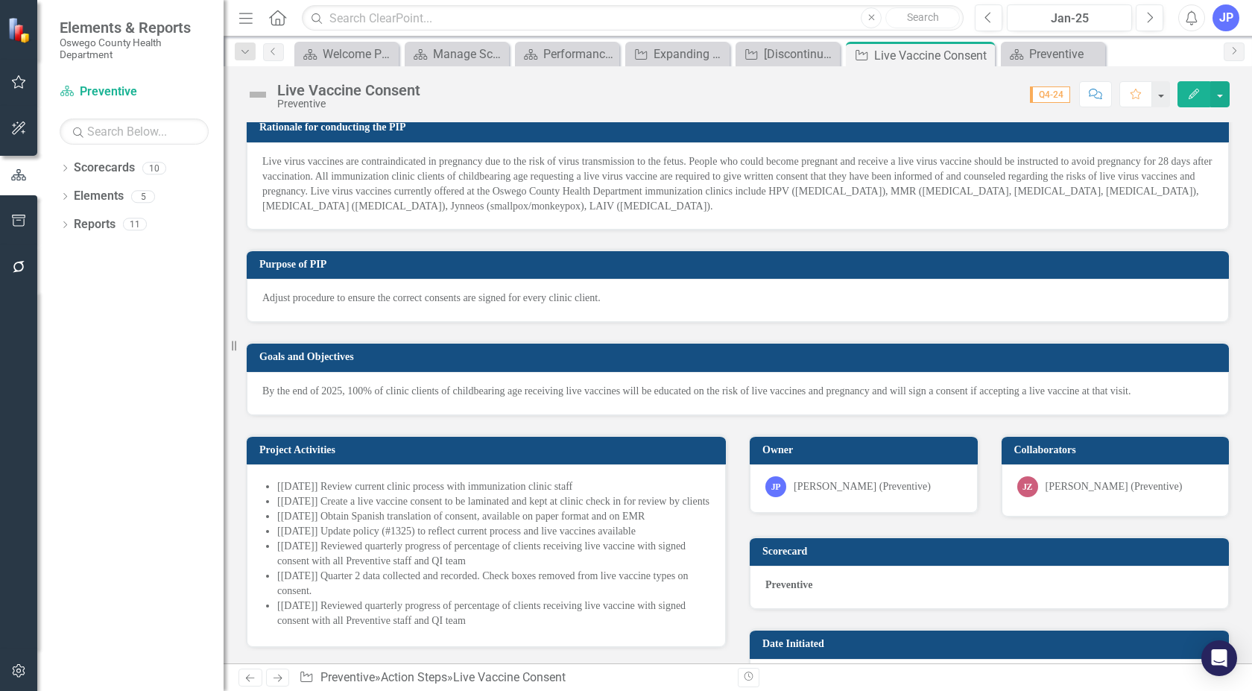
scroll to position [298, 0]
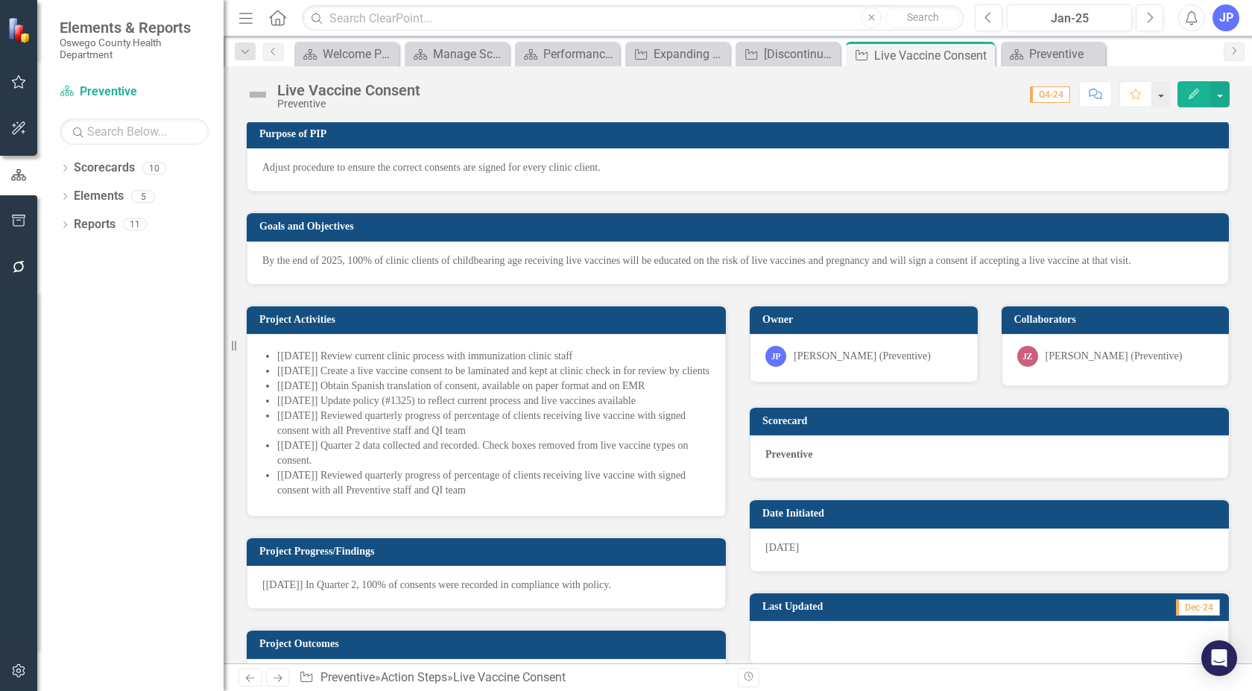
click at [478, 498] on li "[[DATE]] Reviewed quarterly progress of percentage of clients receiving live va…" at bounding box center [493, 483] width 433 height 30
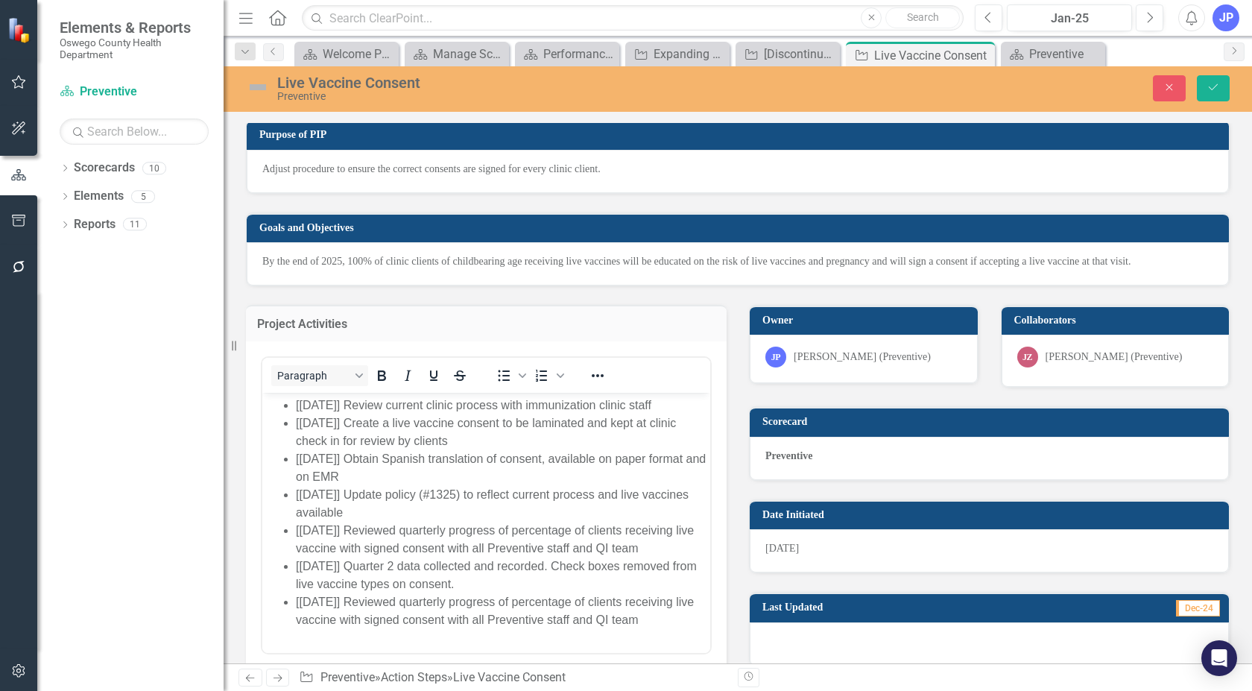
scroll to position [521, 0]
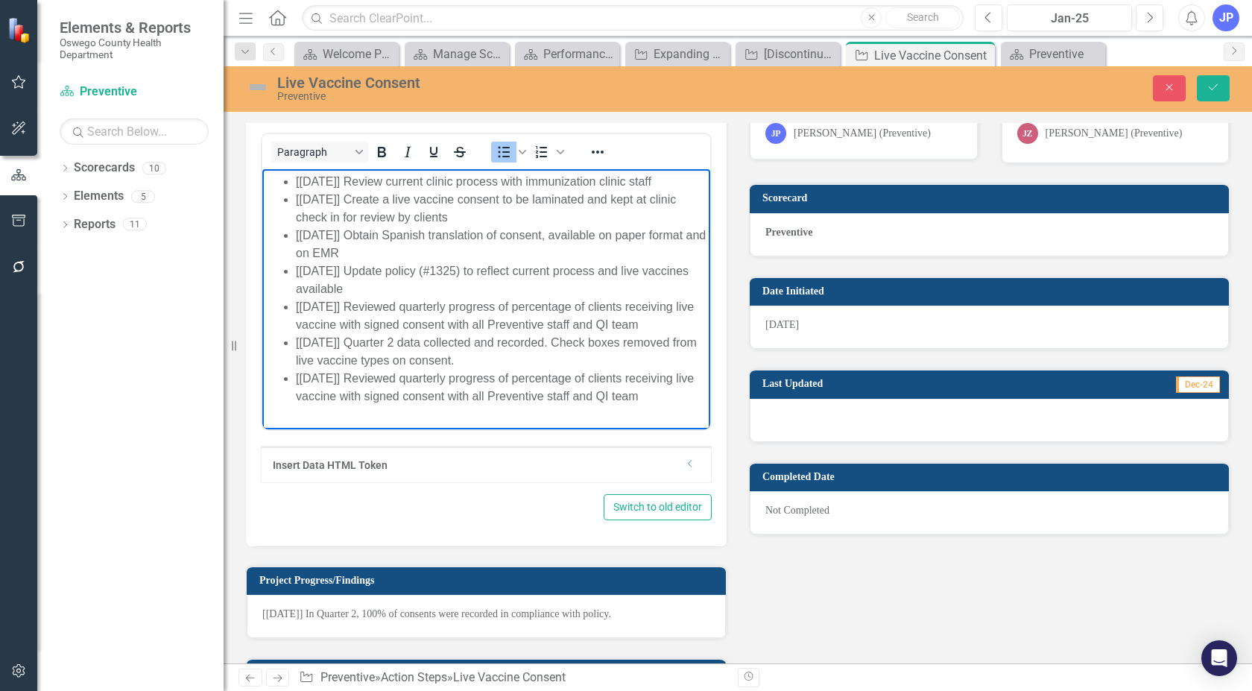
click at [651, 391] on li "[[DATE]] Reviewed quarterly progress of percentage of clients receiving live va…" at bounding box center [501, 387] width 410 height 36
click at [1220, 92] on button "Save" at bounding box center [1212, 88] width 33 height 26
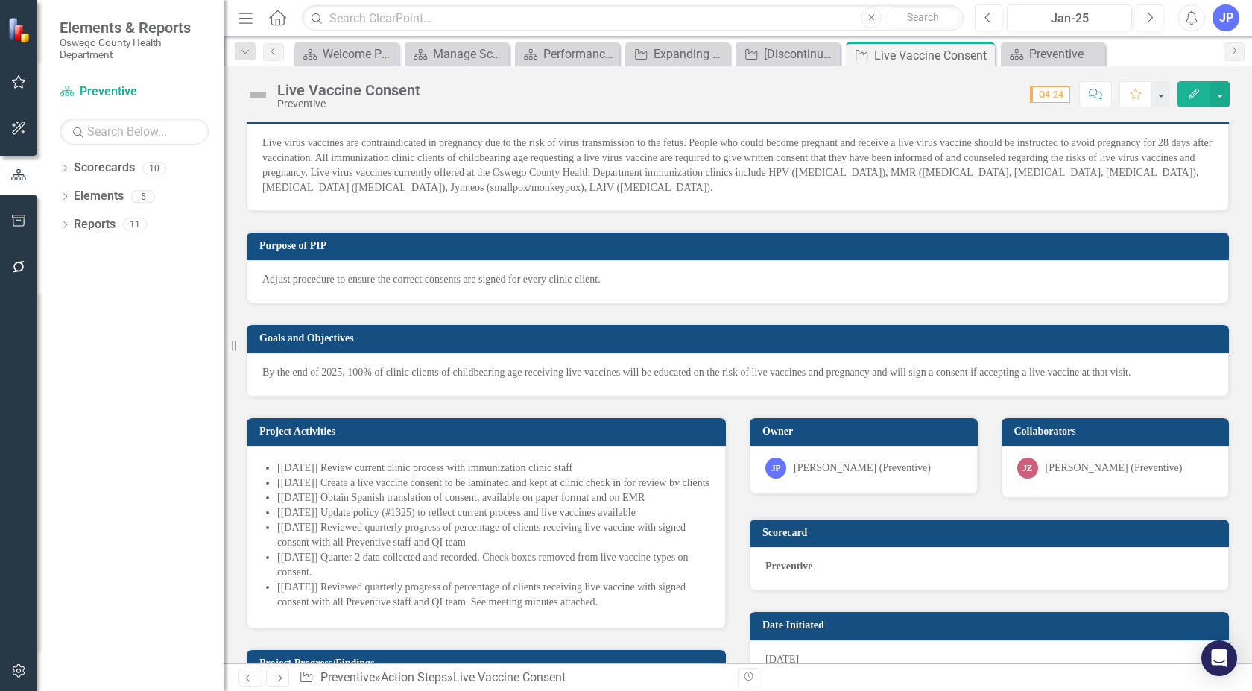
scroll to position [74, 0]
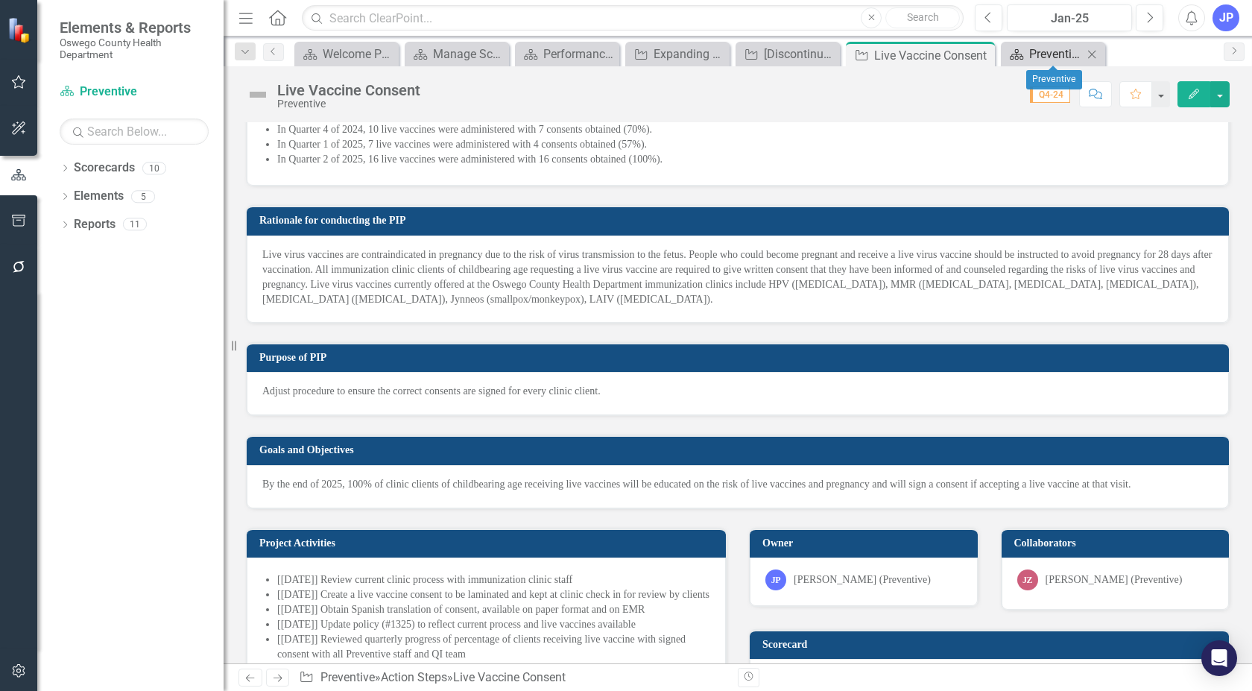
click at [1066, 56] on div "Preventive" at bounding box center [1056, 54] width 54 height 19
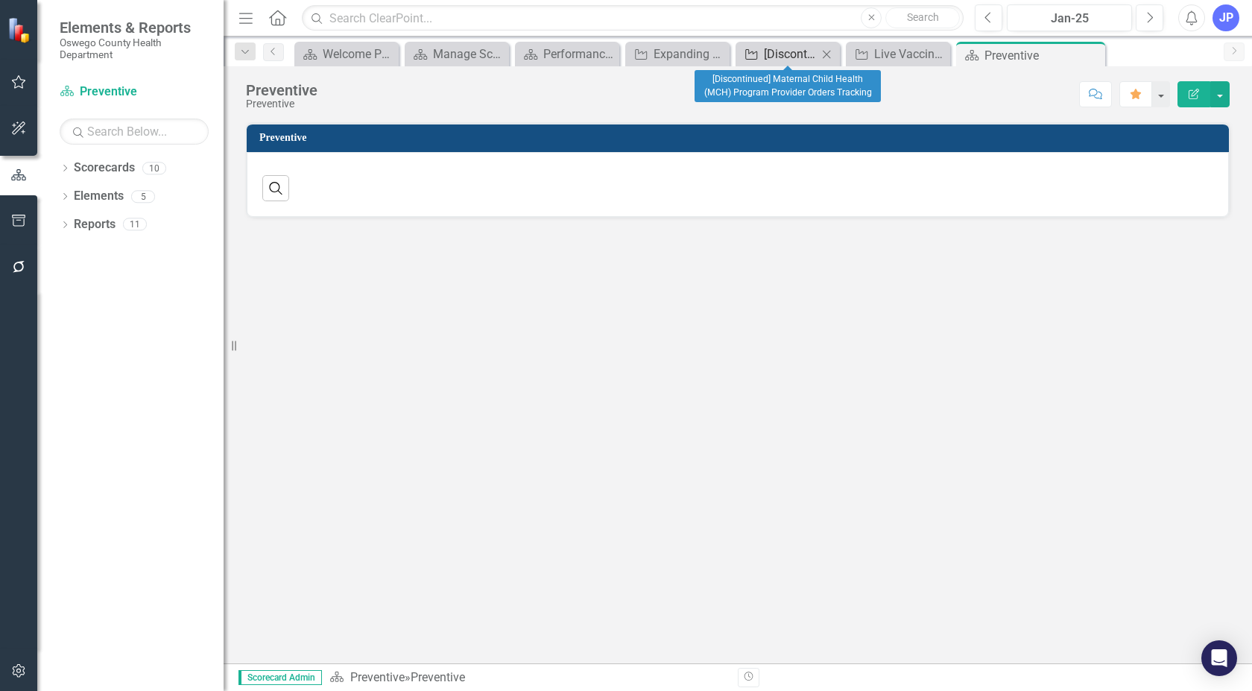
click at [808, 53] on div "[Discontinued] Maternal Child Health (MCH) Program Provider Orders Tracking" at bounding box center [791, 54] width 54 height 19
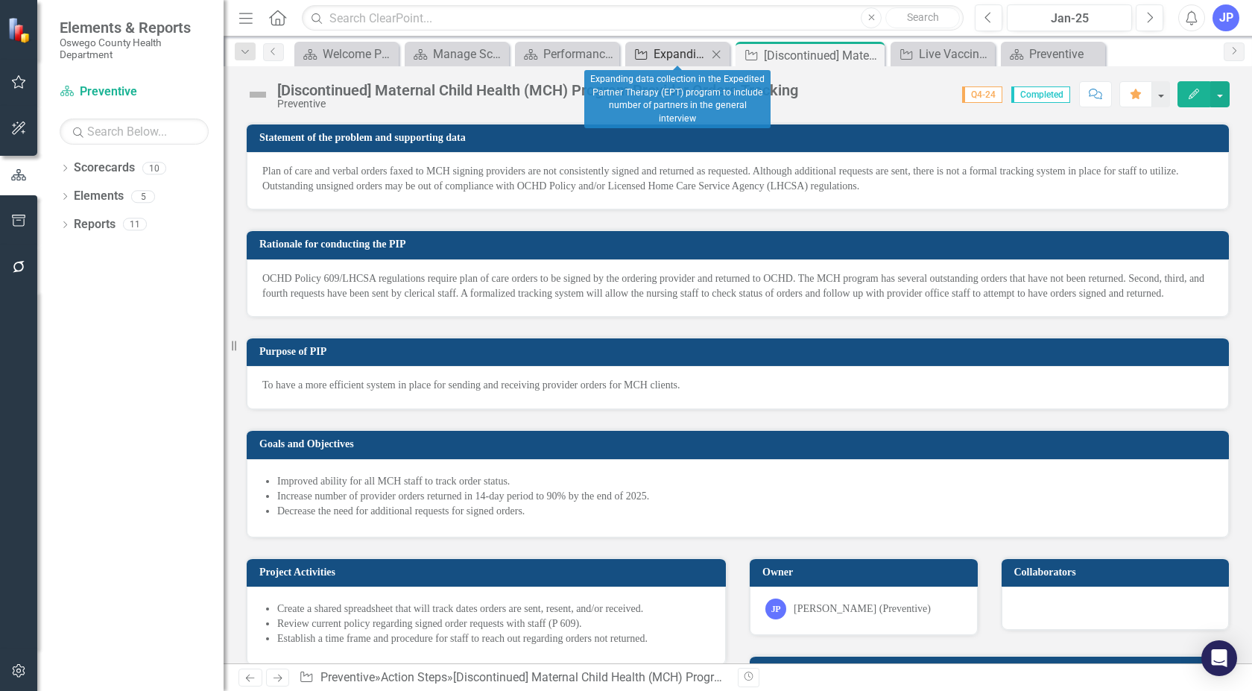
click at [669, 58] on div "Expanding data collection in the Expedited Partner Therapy (EPT) program to inc…" at bounding box center [680, 54] width 54 height 19
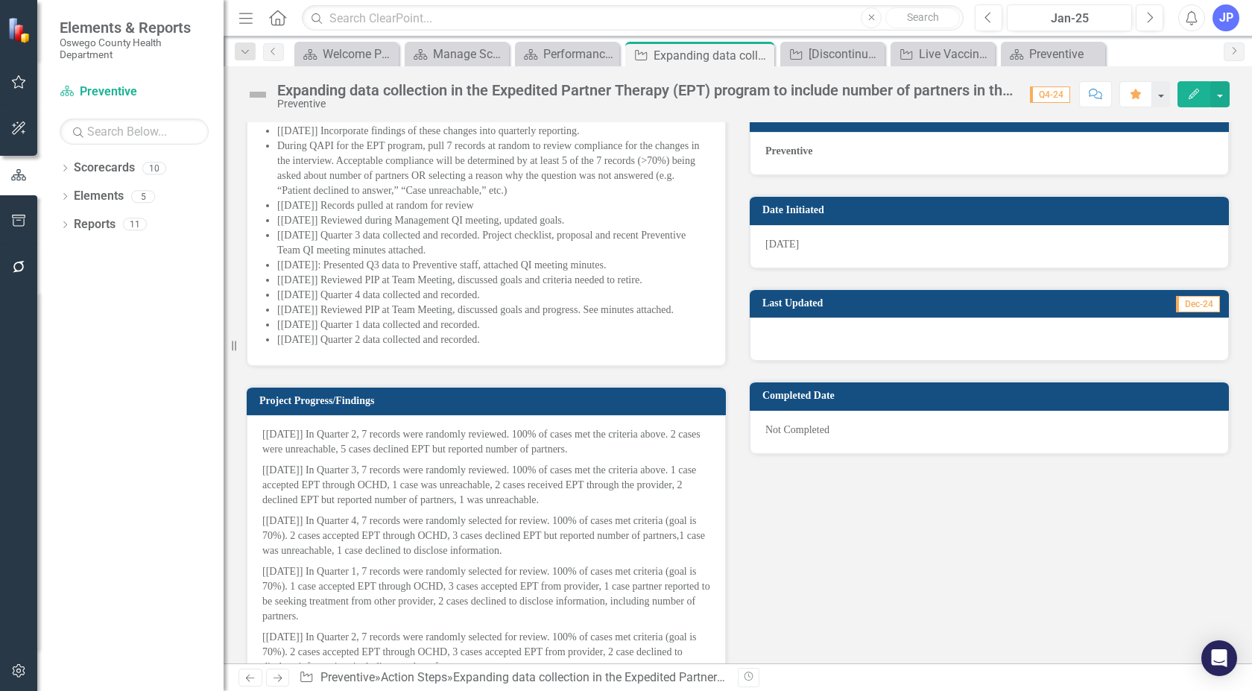
scroll to position [745, 0]
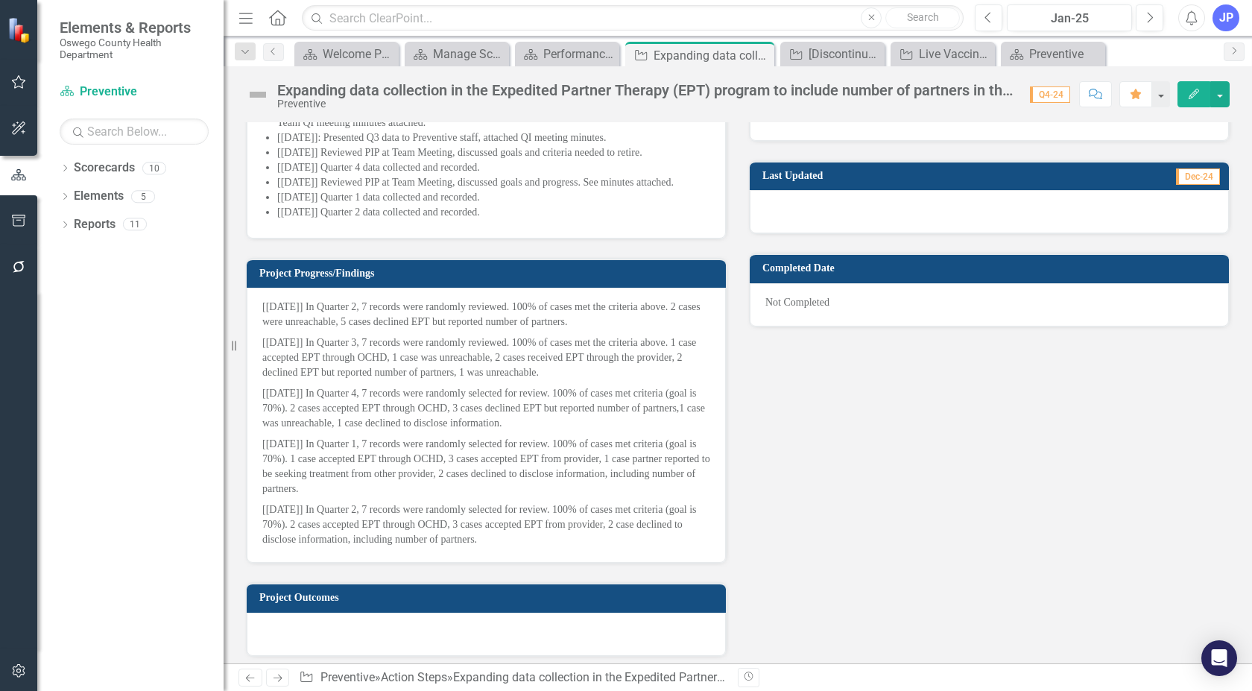
click at [510, 547] on p "[[DATE]] In Quarter 2, 7 records were randomly selected for review. 100% of cas…" at bounding box center [486, 523] width 448 height 48
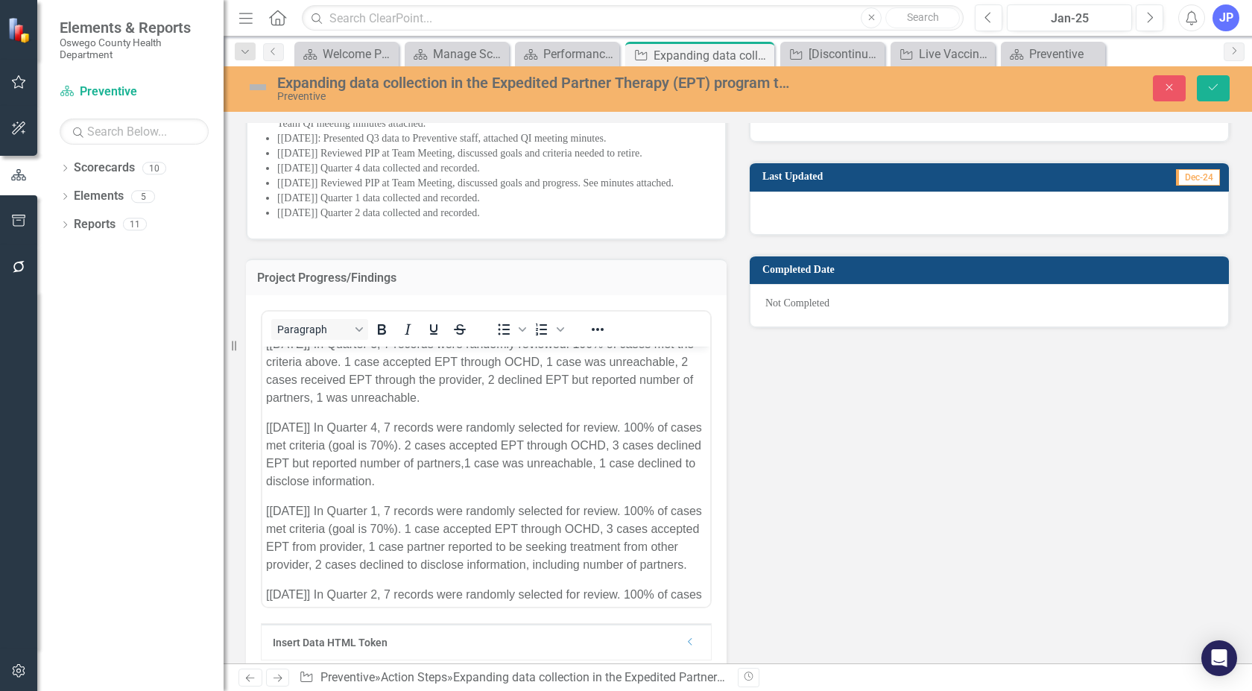
scroll to position [165, 0]
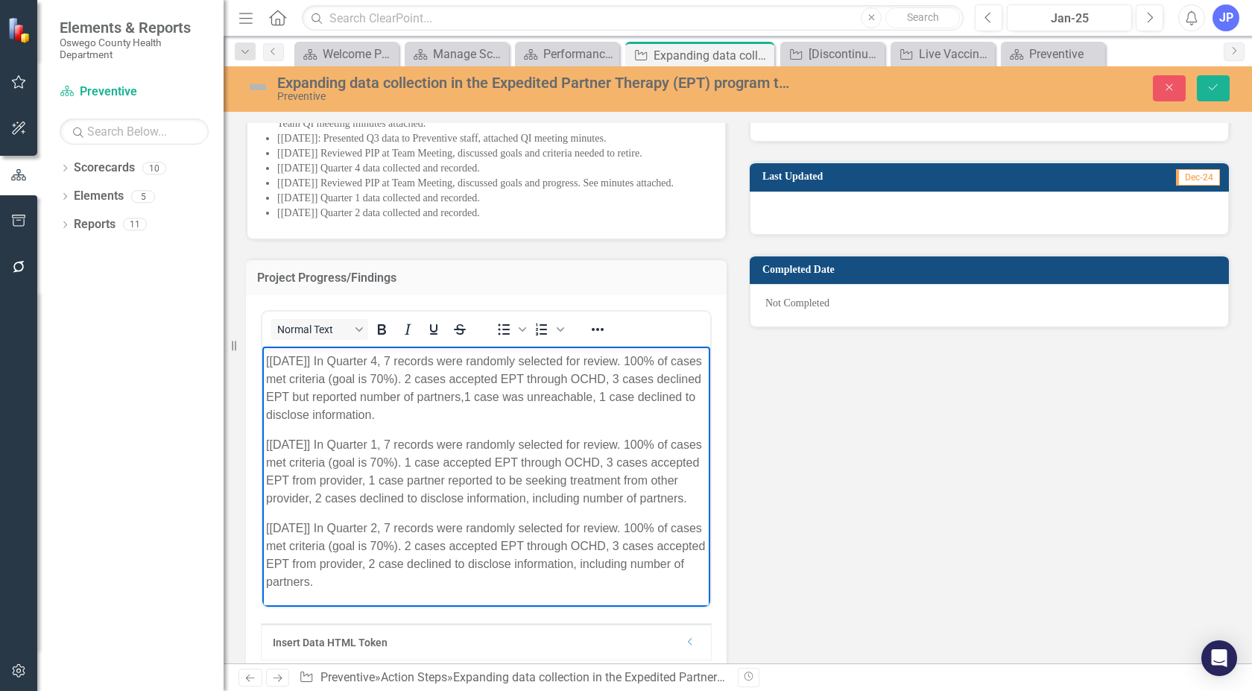
click at [389, 585] on p "[[DATE]] In Quarter 2, 7 records were randomly selected for review. 100% of cas…" at bounding box center [486, 555] width 440 height 72
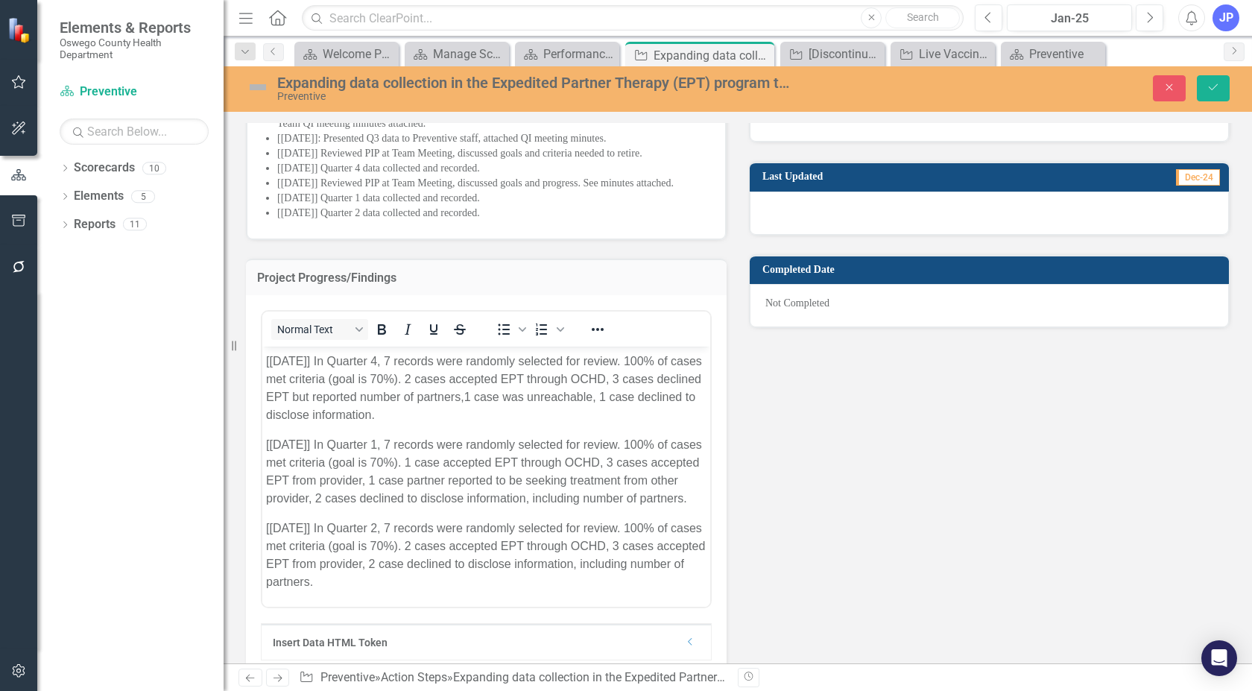
drag, startPoint x: 726, startPoint y: 323, endPoint x: 908, endPoint y: 317, distance: 181.9
click at [726, 328] on div "Project Progress/Findings Normal Text To open the popup, press Shift+Enter To o…" at bounding box center [486, 482] width 503 height 484
click at [1211, 80] on button "Save" at bounding box center [1212, 88] width 33 height 26
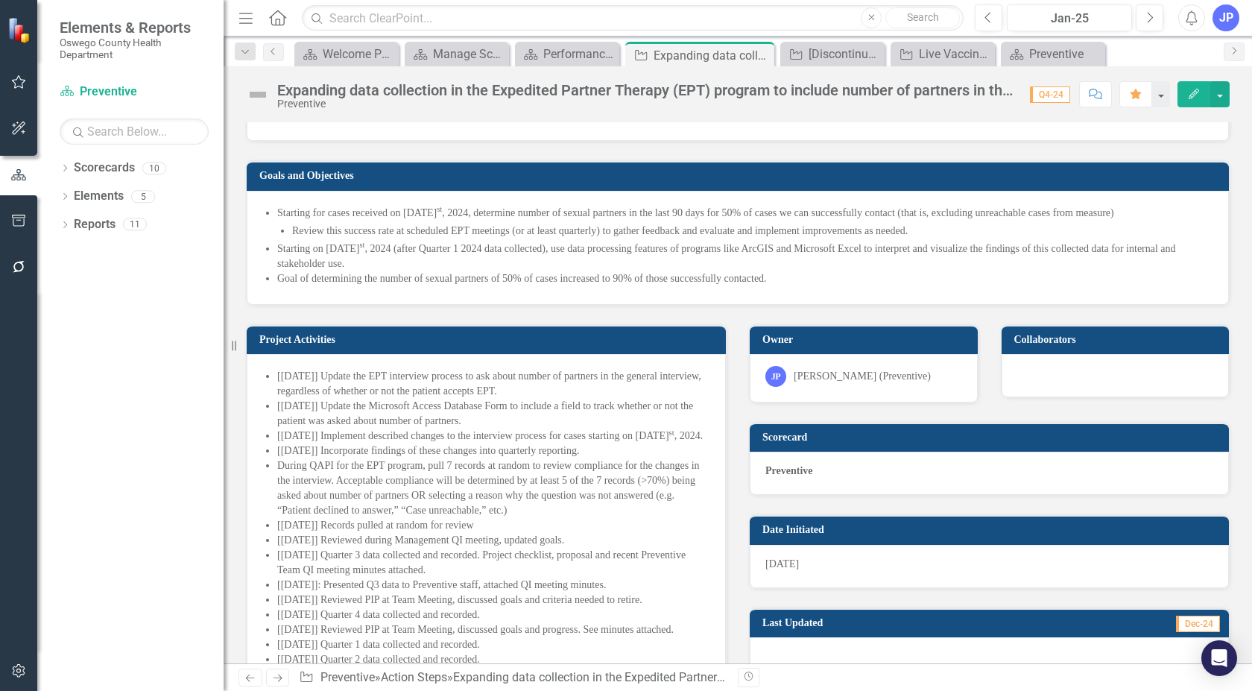
scroll to position [670, 0]
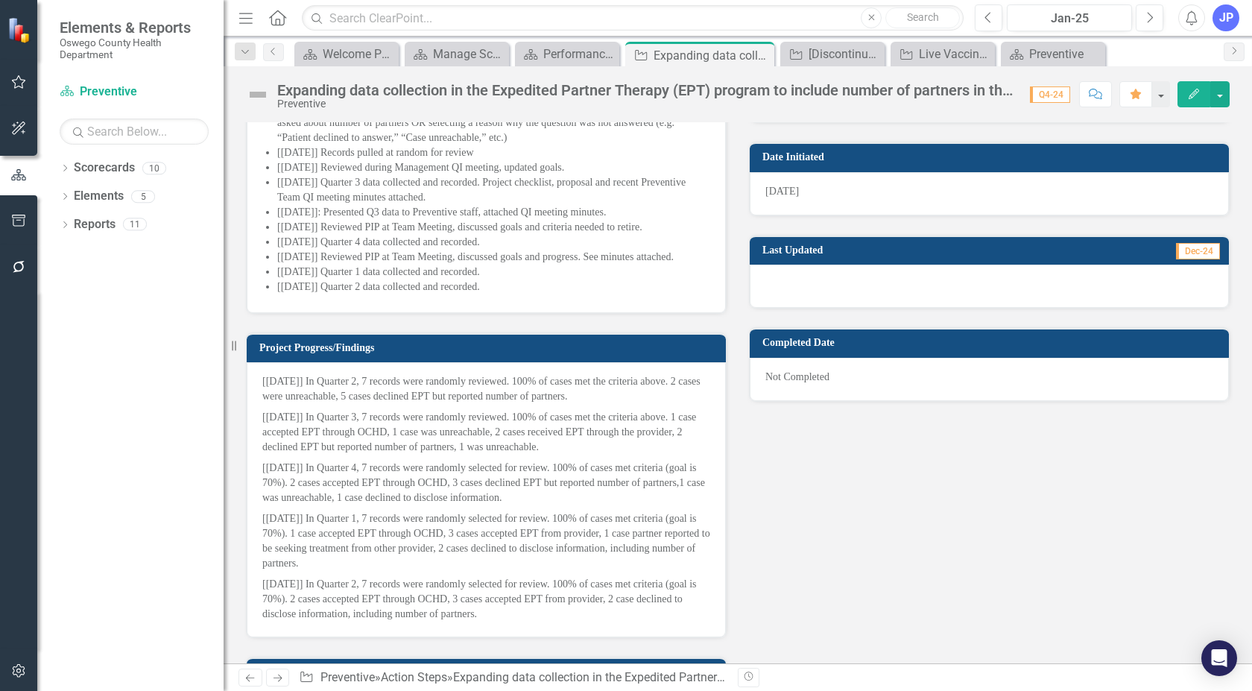
click at [486, 294] on p "[[DATE]] Quarter 2 data collected and recorded." at bounding box center [493, 286] width 433 height 15
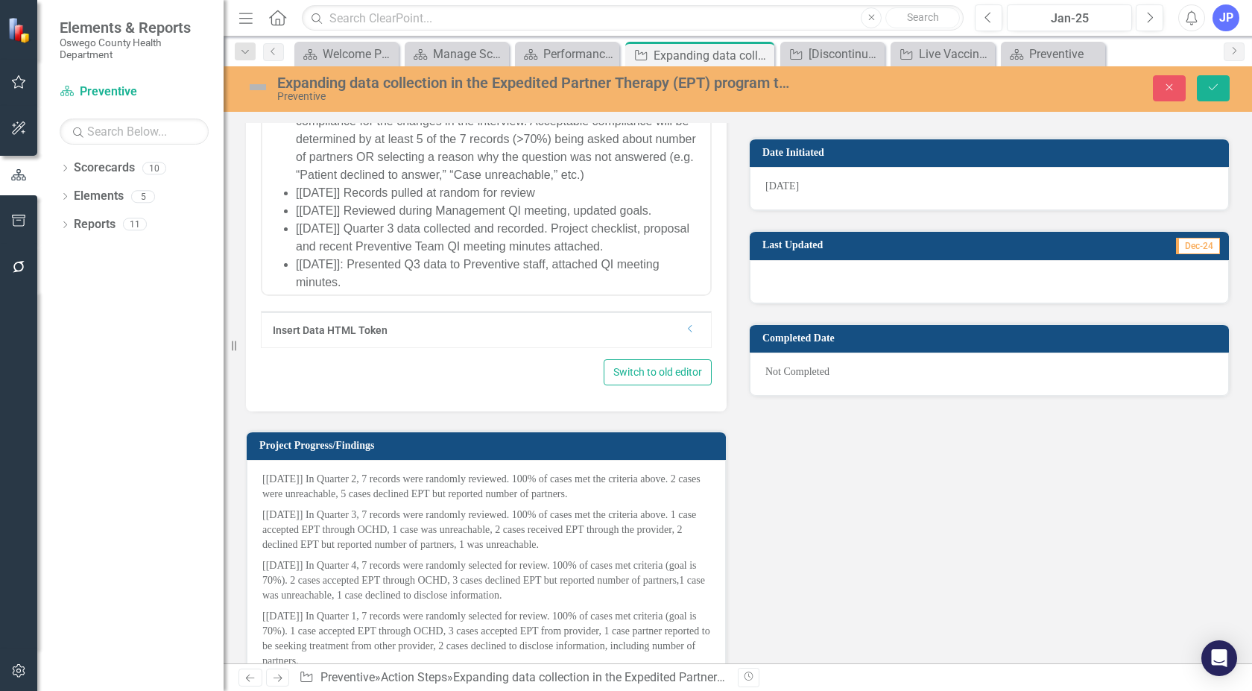
scroll to position [149, 0]
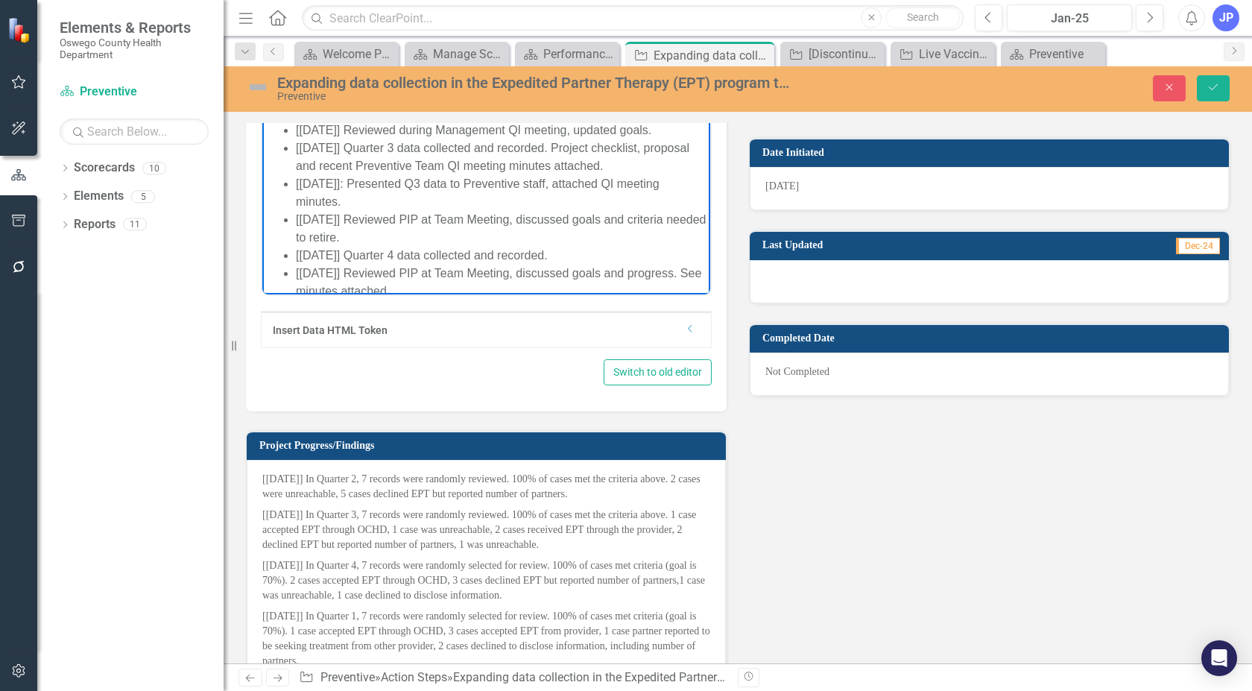
drag, startPoint x: 350, startPoint y: 239, endPoint x: 296, endPoint y: 220, distance: 57.7
click at [296, 210] on li "[[DATE]]: Presented Q3 data to Preventive staff, attached QI meeting minutes." at bounding box center [501, 192] width 410 height 36
copy li "[[DATE]]: Presented Q3 data to Preventive staff, attached QI meeting minutes."
click at [413, 246] on li "[[DATE]] Reviewed PIP at Team Meeting, discussed goals and criteria needed to r…" at bounding box center [501, 228] width 410 height 36
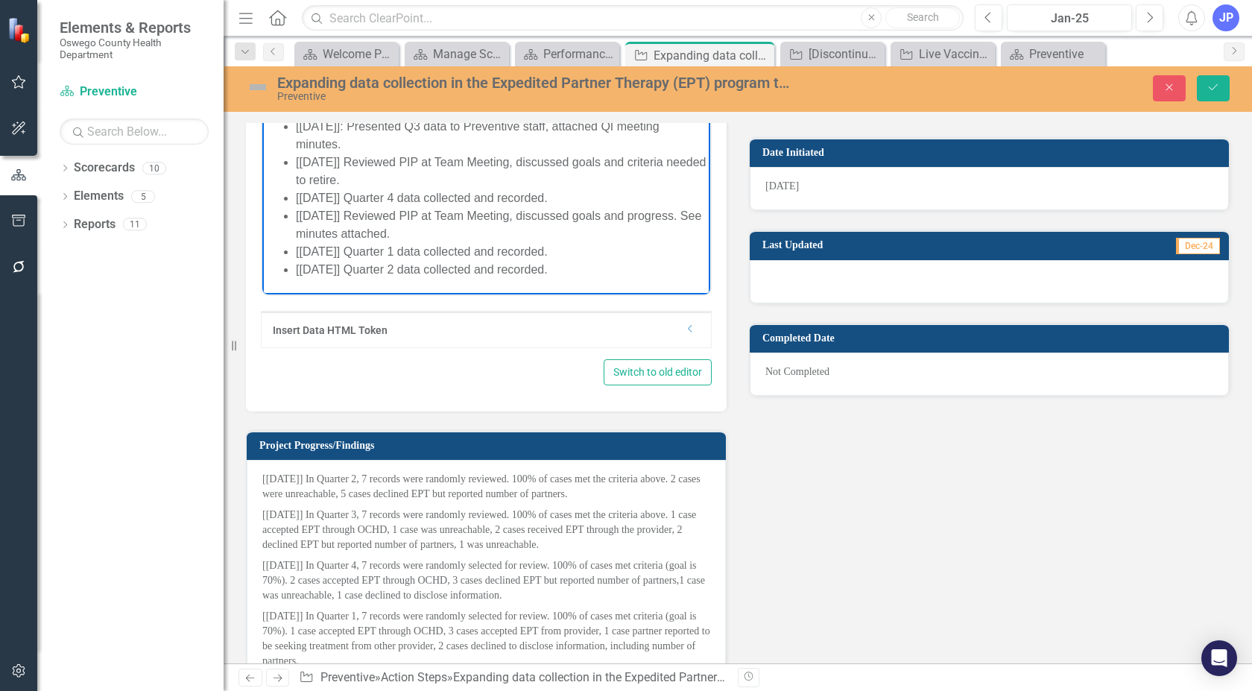
scroll to position [751, 0]
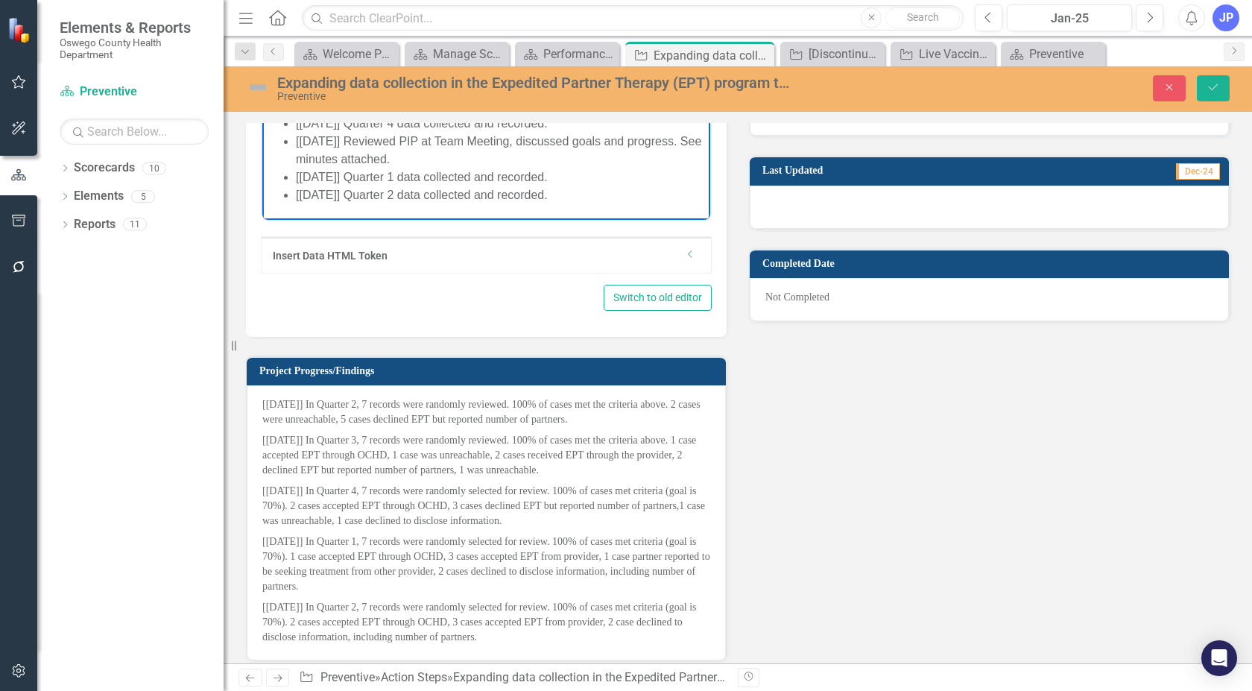
click at [551, 191] on p "[[DATE]] Quarter 2 data collected and recorded." at bounding box center [501, 195] width 410 height 18
drag, startPoint x: 423, startPoint y: 162, endPoint x: 319, endPoint y: 150, distance: 105.0
click at [299, 147] on li "[[DATE]] Reviewed PIP at Team Meeting, discussed goals and progress. See minute…" at bounding box center [501, 151] width 410 height 36
copy li "[DATE]] Reviewed PIP at Team Meeting, discussed goals and progress. See minutes…"
click at [555, 194] on p "[[DATE]] Quarter 2 data collected and recorded." at bounding box center [501, 195] width 410 height 18
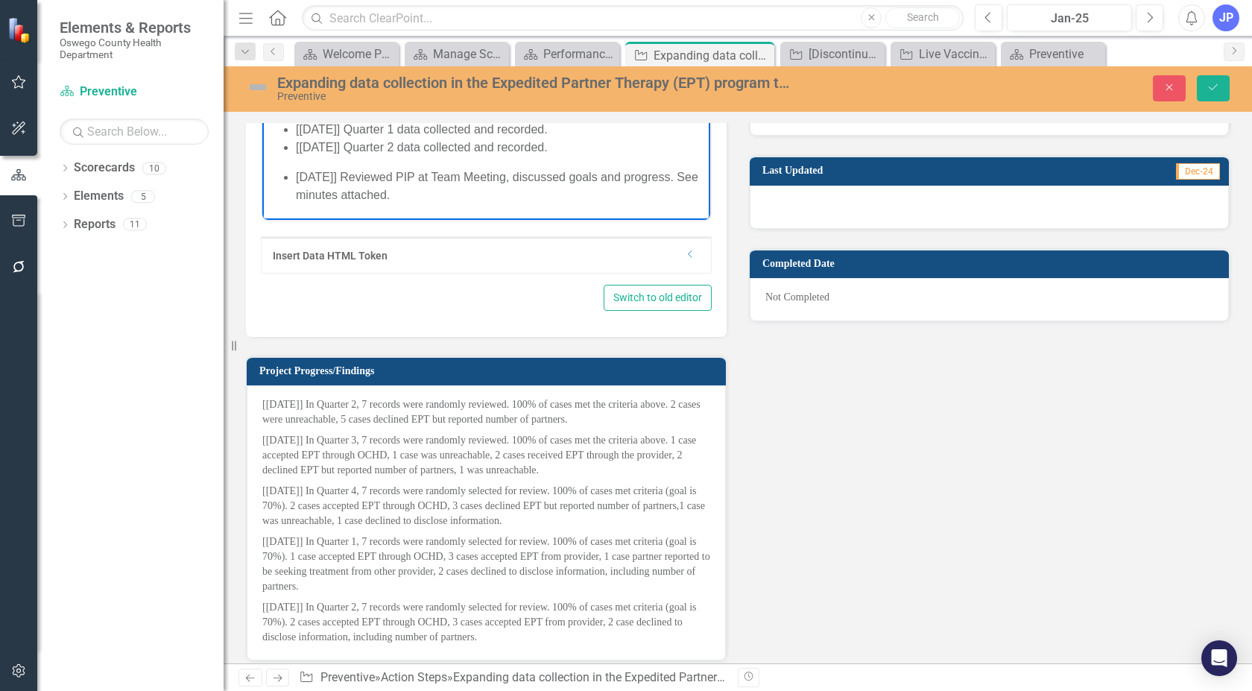
scroll to position [271, 0]
click at [296, 193] on li "[DATE]] Reviewed PIP at Team Meeting, discussed goals and progress. See minutes…" at bounding box center [501, 186] width 410 height 36
drag, startPoint x: 700, startPoint y: 188, endPoint x: 959, endPoint y: 186, distance: 258.5
click at [419, 179] on li "[[DATE]] Reviewed PIP at Team Meeting, discussed goals and progress. See minute…" at bounding box center [501, 186] width 410 height 36
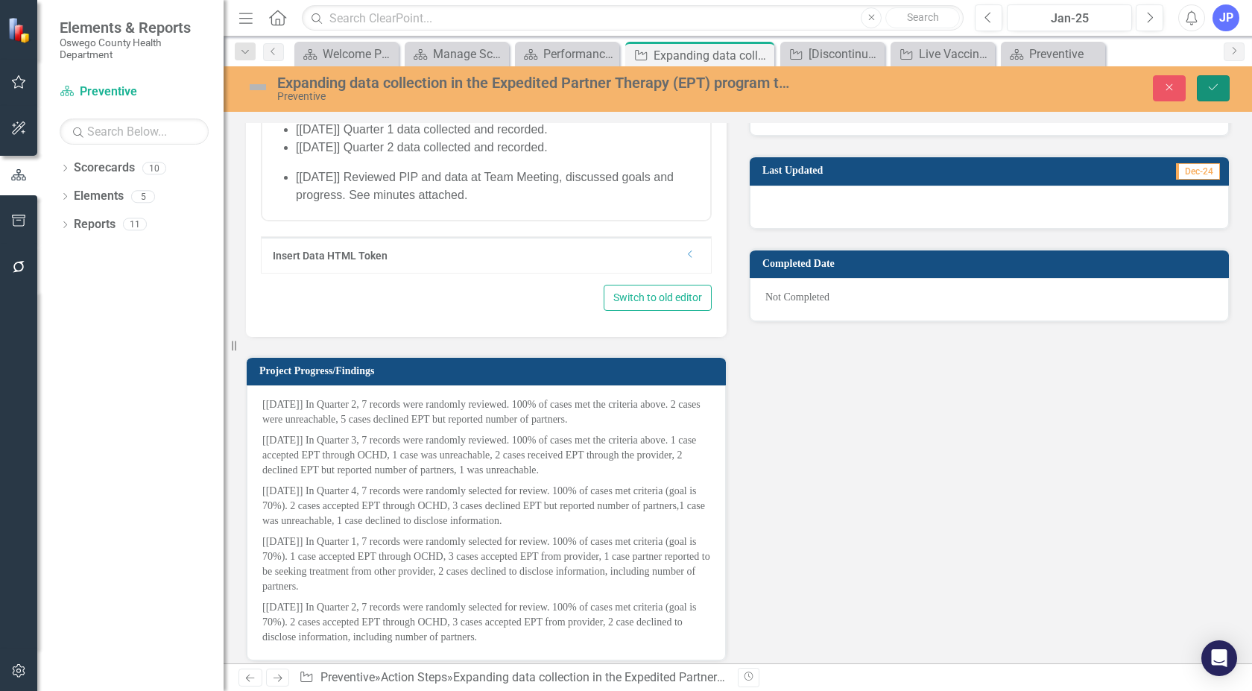
click at [1211, 92] on icon "Save" at bounding box center [1212, 87] width 13 height 10
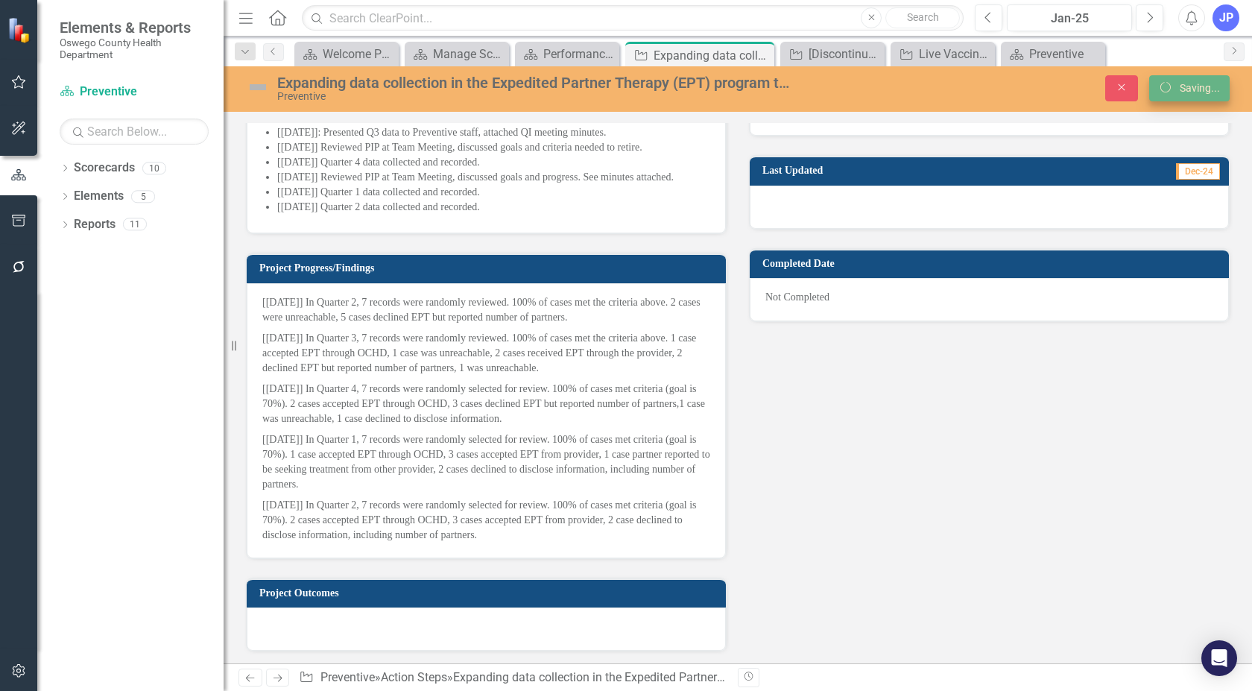
scroll to position [745, 0]
